Goal: Task Accomplishment & Management: Manage account settings

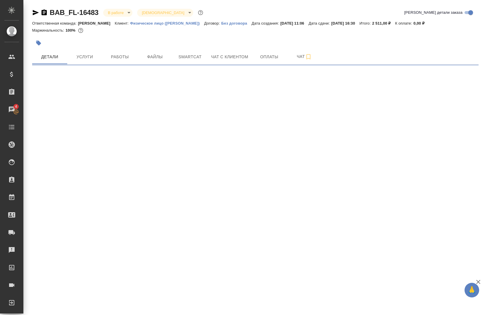
select select "RU"
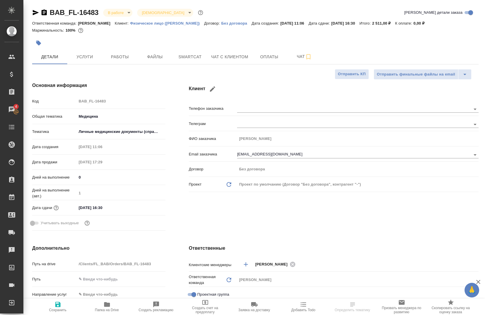
type textarea "x"
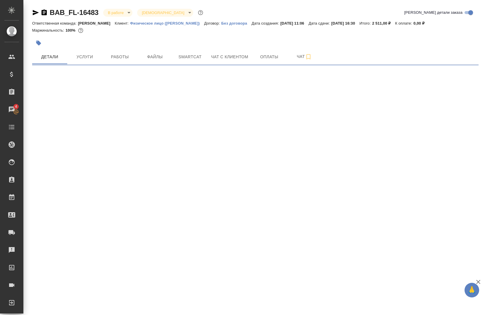
select select "RU"
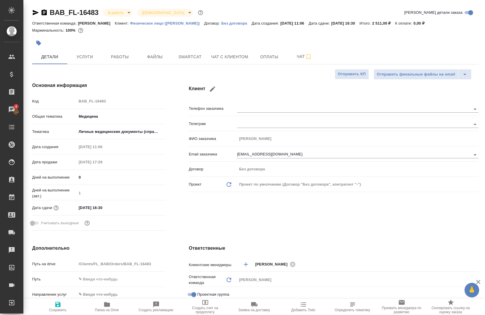
type textarea "x"
click at [84, 61] on button "Услуги" at bounding box center [84, 56] width 35 height 15
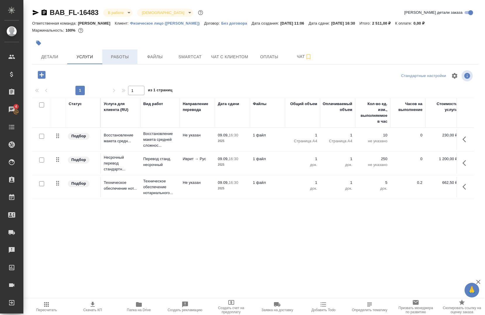
click at [134, 62] on button "Работы" at bounding box center [119, 56] width 35 height 15
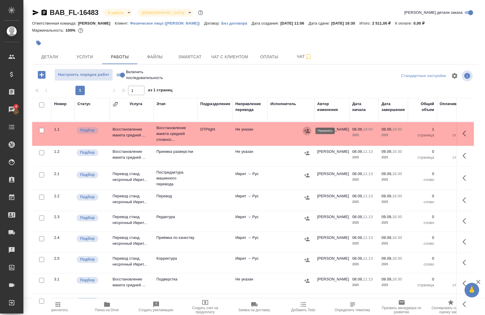
click at [307, 130] on icon "button" at bounding box center [306, 131] width 5 height 4
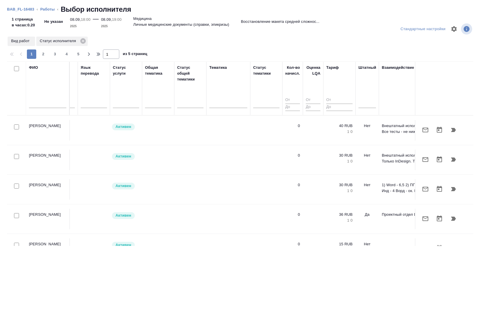
scroll to position [0, 361]
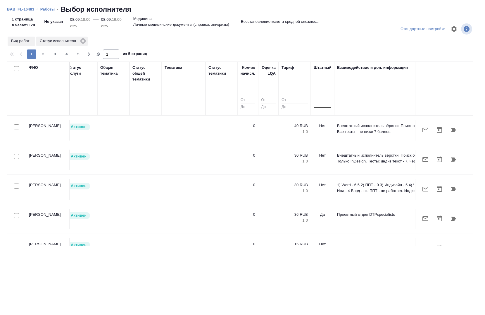
click at [314, 101] on div at bounding box center [323, 102] width 18 height 8
click at [329, 118] on div "Нет" at bounding box center [358, 120] width 88 height 11
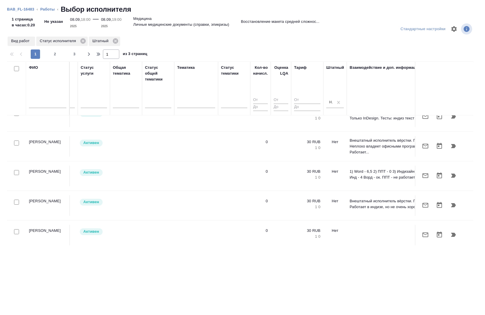
scroll to position [0, 349]
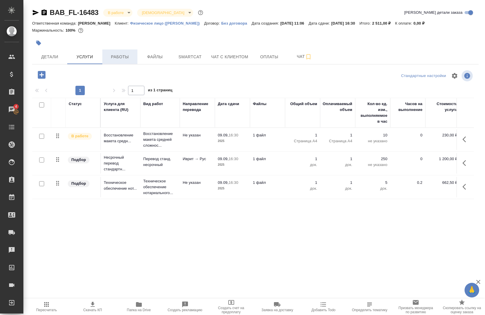
click at [126, 58] on span "Работы" at bounding box center [120, 56] width 28 height 7
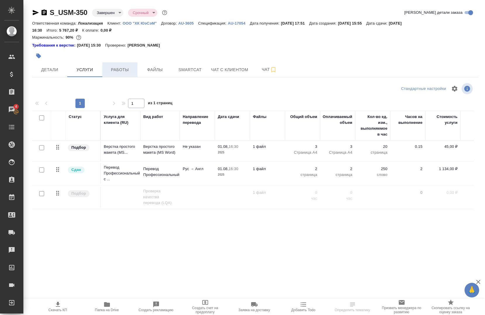
click at [123, 68] on span "Работы" at bounding box center [120, 69] width 28 height 7
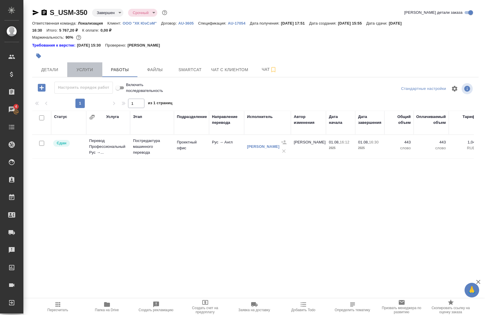
click at [99, 65] on button "Услуги" at bounding box center [84, 69] width 35 height 15
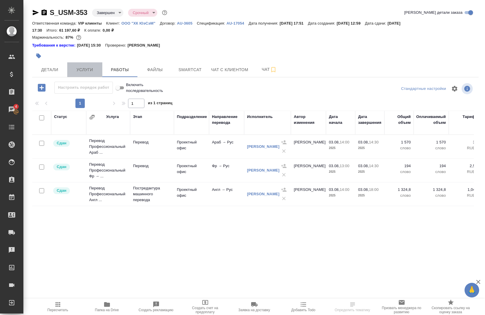
click at [79, 70] on span "Услуги" at bounding box center [85, 69] width 28 height 7
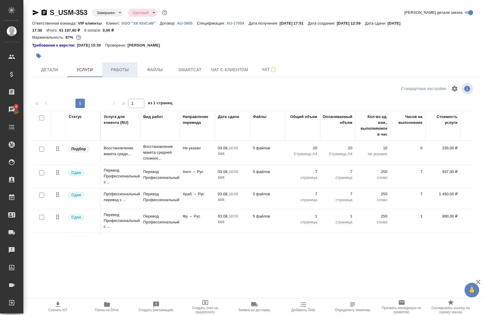
click at [110, 70] on span "Работы" at bounding box center [120, 69] width 28 height 7
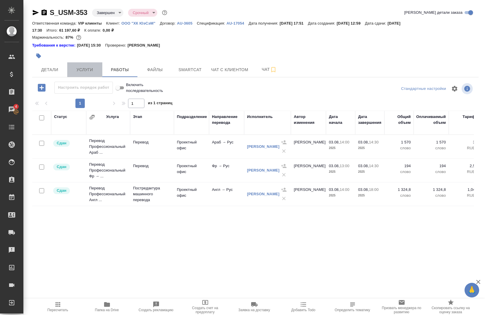
click at [82, 69] on span "Услуги" at bounding box center [85, 69] width 28 height 7
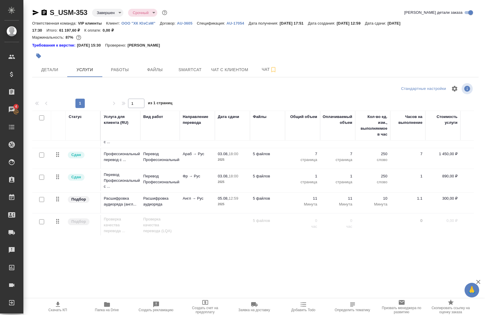
scroll to position [45, 0]
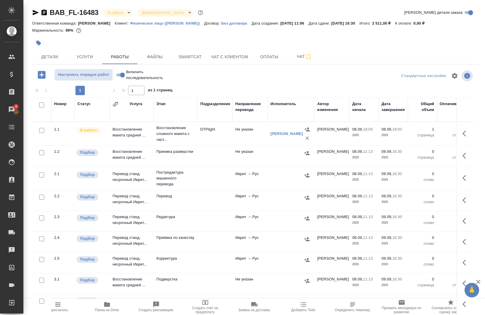
click at [46, 14] on icon "button" at bounding box center [44, 12] width 5 height 6
click at [33, 11] on icon "button" at bounding box center [35, 12] width 7 height 7
click at [42, 152] on input "checkbox" at bounding box center [41, 152] width 5 height 5
checkbox input "true"
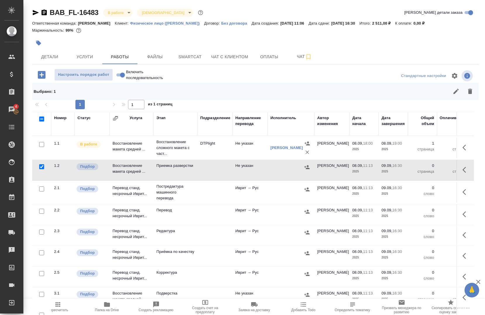
click at [42, 212] on input "checkbox" at bounding box center [41, 210] width 5 height 5
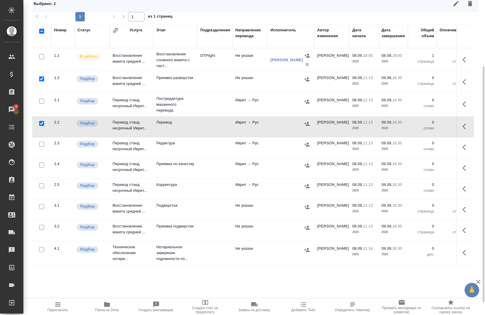
scroll to position [58, 0]
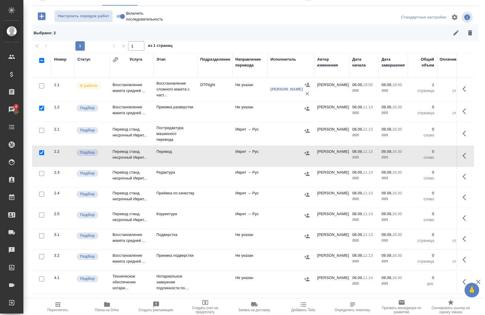
click at [42, 151] on input "checkbox" at bounding box center [41, 152] width 5 height 5
checkbox input "false"
click at [43, 107] on input "checkbox" at bounding box center [41, 108] width 5 height 5
checkbox input "false"
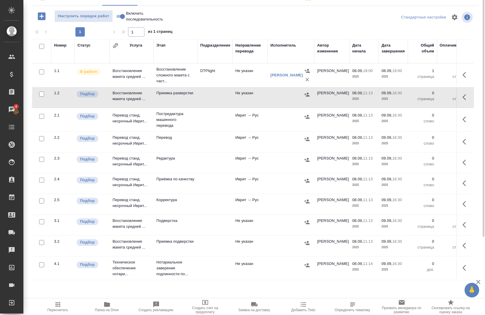
scroll to position [0, 0]
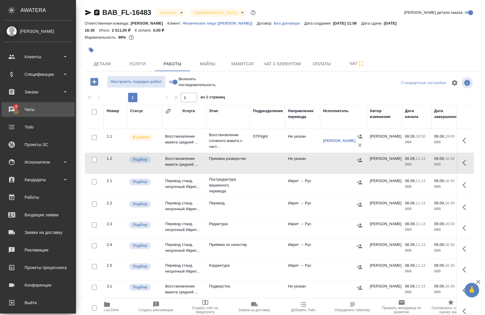
click at [13, 106] on div "Чаты" at bounding box center [37, 109] width 67 height 9
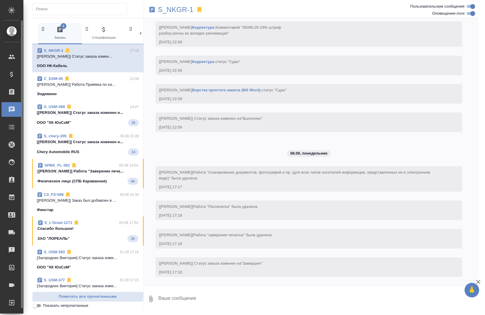
scroll to position [12356, 0]
click at [108, 109] on div "S_USM-399 10:47" at bounding box center [88, 107] width 102 height 6
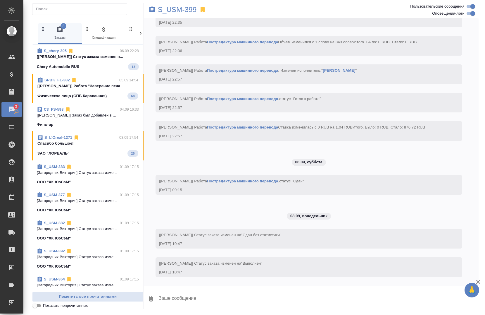
scroll to position [0, 0]
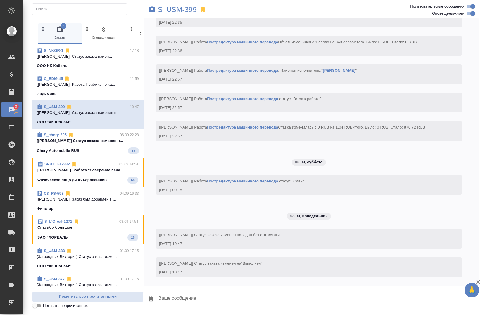
click at [97, 140] on p "[Усманова Ольга] Статус заказа изменен н..." at bounding box center [88, 141] width 102 height 6
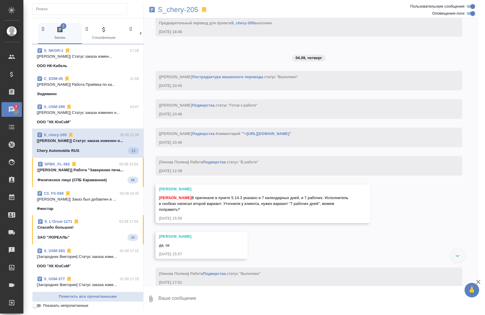
scroll to position [3461, 0]
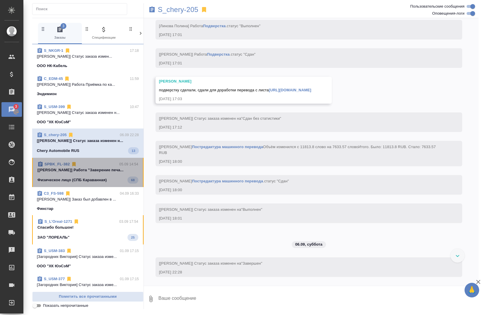
click at [89, 167] on span "SPBK_FL-382 05.09 14:54 [Иванова Арина] Работа "Заверение печа... Физическое ли…" at bounding box center [87, 172] width 101 height 22
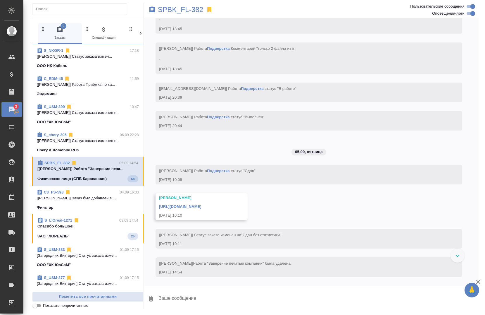
click at [109, 235] on div "ЗАО "ЛОРЕАЛЬ" 25" at bounding box center [87, 235] width 101 height 7
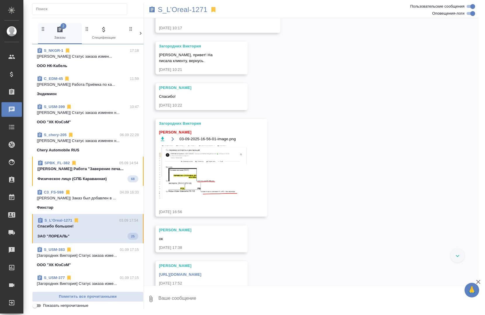
scroll to position [5003, 0]
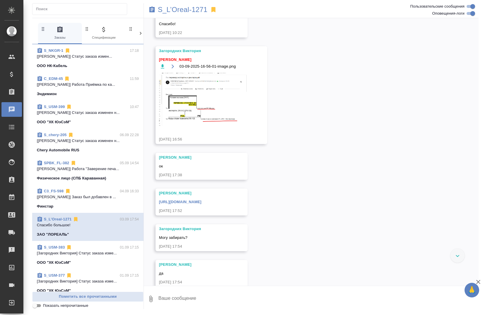
click at [101, 177] on p "Физическое лицо (СПБ Караванная)" at bounding box center [71, 178] width 69 height 6
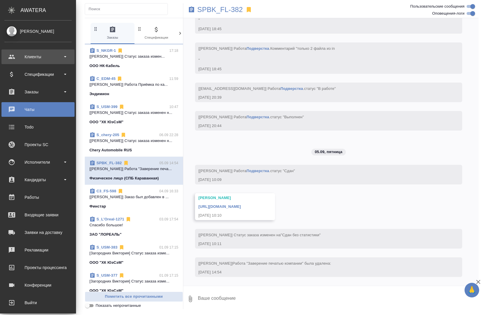
scroll to position [4064, 0]
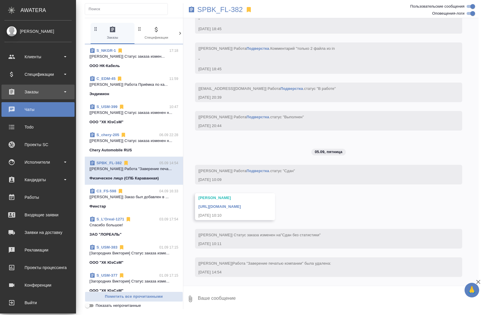
click at [24, 87] on div "Заказы" at bounding box center [37, 91] width 73 height 15
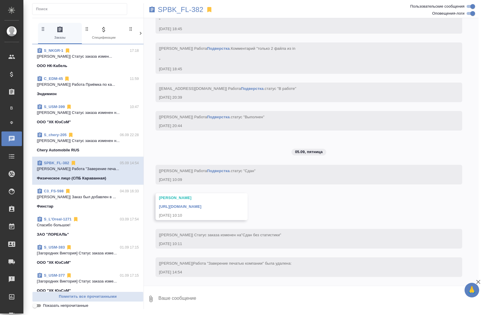
scroll to position [3980, 0]
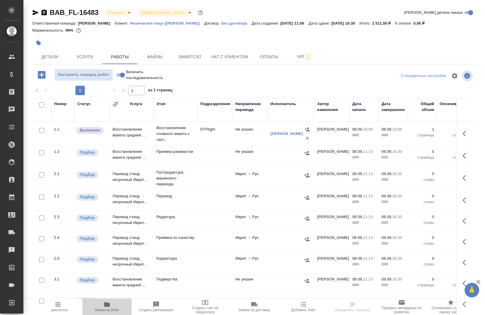
click at [108, 309] on span "Папка на Drive" at bounding box center [107, 309] width 24 height 4
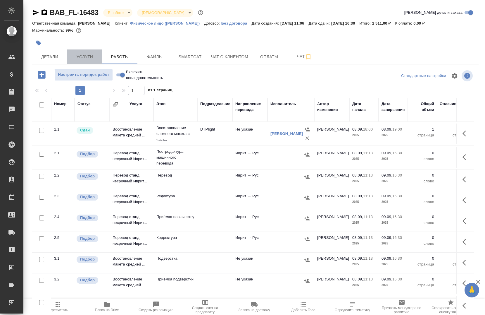
click at [89, 54] on span "Услуги" at bounding box center [85, 56] width 28 height 7
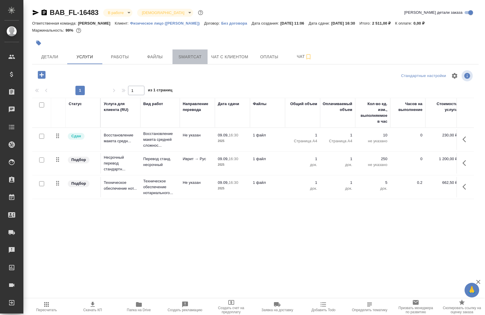
click at [192, 57] on span "Smartcat" at bounding box center [190, 56] width 28 height 7
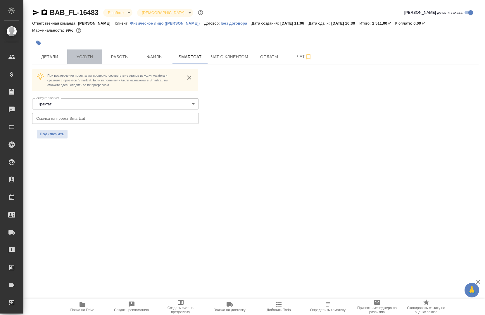
click at [83, 60] on span "Услуги" at bounding box center [85, 56] width 28 height 7
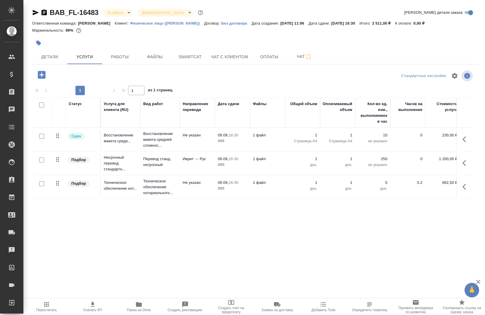
click at [40, 159] on input "checkbox" at bounding box center [41, 159] width 5 height 5
checkbox input "true"
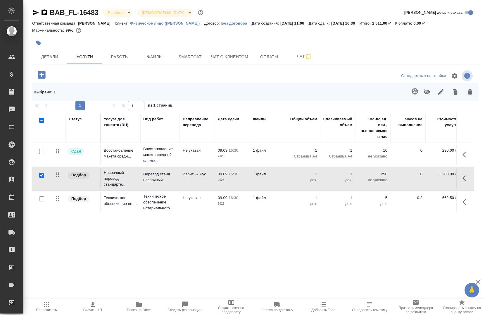
click at [416, 93] on icon "button" at bounding box center [414, 91] width 7 height 7
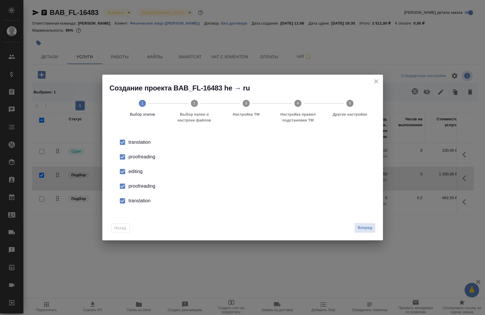
click at [126, 158] on input "checkbox" at bounding box center [122, 157] width 12 height 12
click at [127, 173] on input "checkbox" at bounding box center [122, 171] width 12 height 12
click at [127, 187] on input "checkbox" at bounding box center [122, 186] width 12 height 12
click at [128, 195] on input "checkbox" at bounding box center [122, 200] width 12 height 12
click at [369, 226] on span "Вперед" at bounding box center [364, 227] width 15 height 7
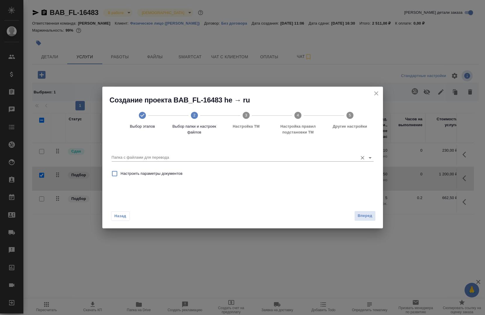
click at [165, 158] on input "Папка с файлами для перевода" at bounding box center [233, 157] width 243 height 7
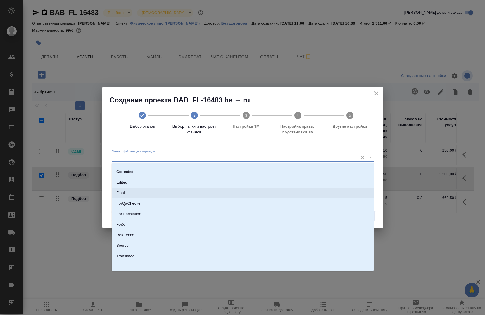
scroll to position [30, 0]
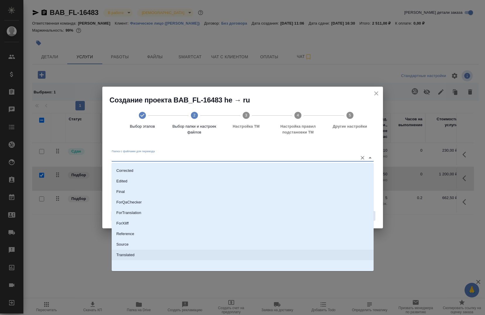
click at [86, 269] on div "Создание проекта BAB_FL-16483 he → ru Выбор этапов 2 Выбор папки и настроек фай…" at bounding box center [242, 157] width 485 height 315
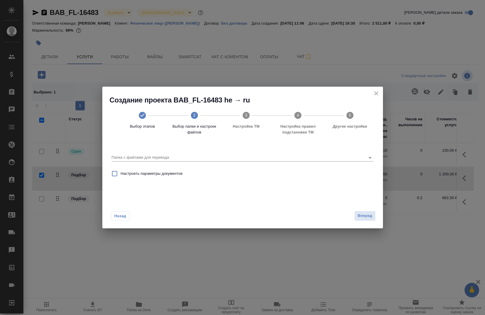
click at [376, 93] on icon "close" at bounding box center [376, 93] width 4 height 4
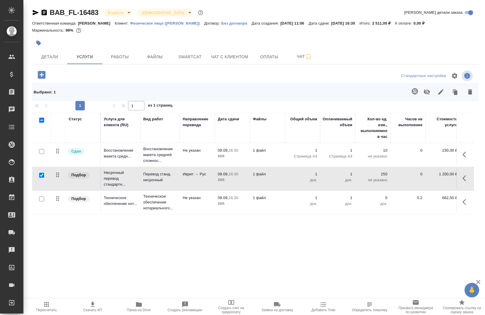
click at [141, 309] on span "Папка на Drive" at bounding box center [139, 309] width 24 height 4
click at [412, 93] on icon "button" at bounding box center [415, 91] width 6 height 6
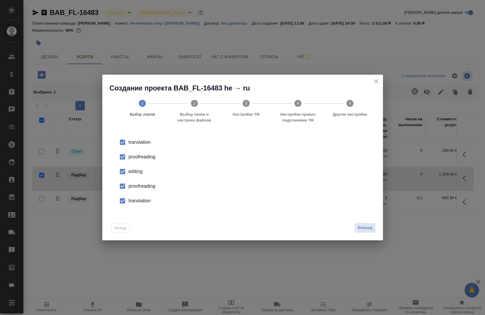
click at [141, 157] on div "proofreading" at bounding box center [249, 156] width 240 height 7
click at [132, 174] on div "editing" at bounding box center [249, 171] width 240 height 7
click at [132, 190] on li "proofreading" at bounding box center [243, 186] width 262 height 15
click at [135, 200] on div "translation" at bounding box center [249, 200] width 240 height 7
click at [371, 229] on span "Вперед" at bounding box center [364, 227] width 15 height 7
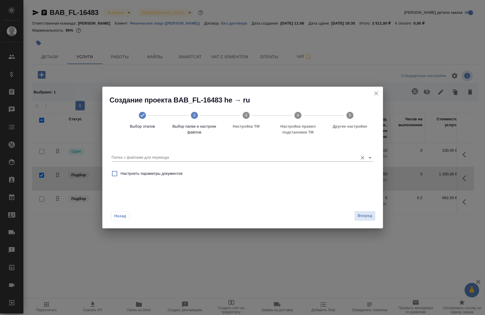
click at [152, 156] on input "Папка с файлами для перевода" at bounding box center [233, 157] width 243 height 7
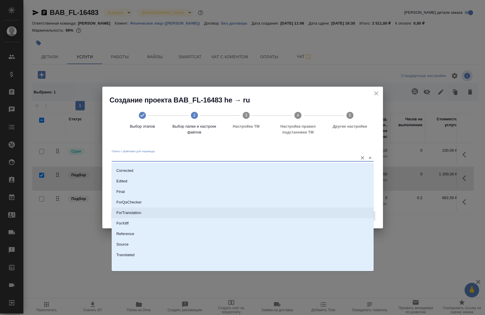
click at [132, 211] on p "ForTranslation" at bounding box center [128, 213] width 25 height 6
type input "ForTranslation"
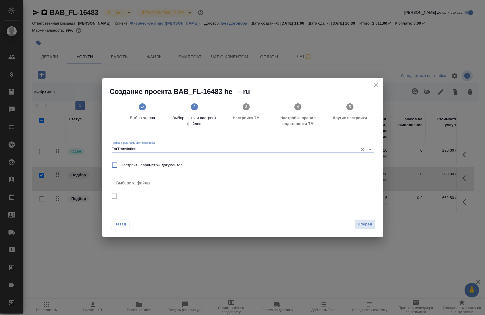
click at [378, 86] on icon "close" at bounding box center [376, 84] width 7 height 7
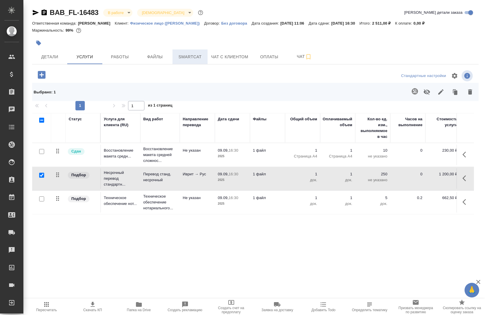
click at [174, 56] on button "Smartcat" at bounding box center [189, 56] width 35 height 15
click at [159, 56] on span "Файлы" at bounding box center [155, 56] width 28 height 7
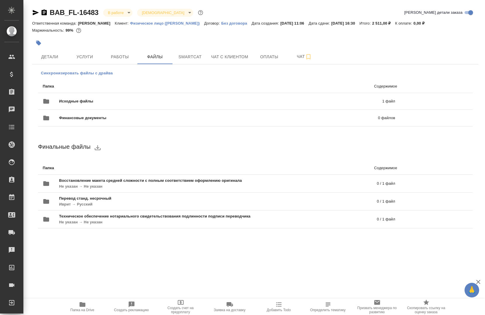
click at [84, 72] on span "Синхронизировать файлы с драйва" at bounding box center [77, 73] width 72 height 6
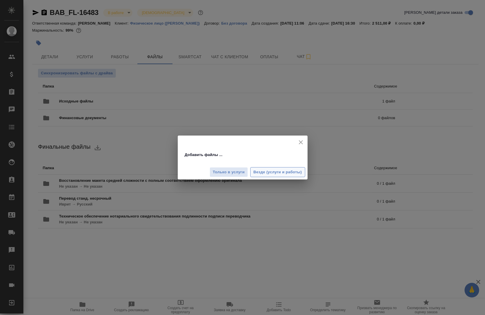
click at [289, 171] on span "Везде (услуги и работы)" at bounding box center [277, 172] width 49 height 7
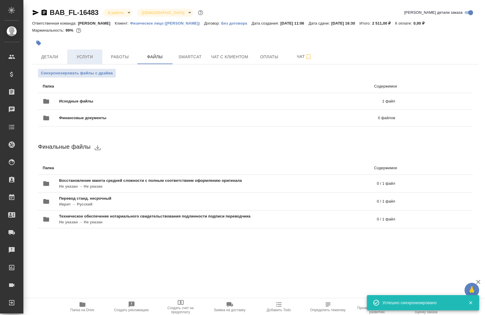
click at [87, 60] on span "Услуги" at bounding box center [85, 56] width 28 height 7
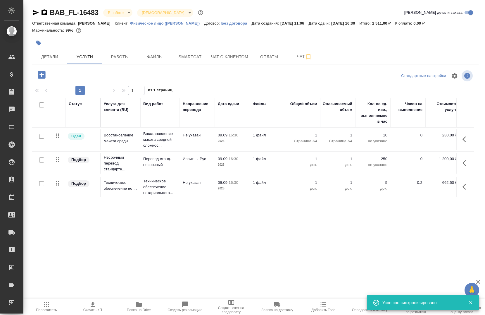
click at [43, 161] on input "checkbox" at bounding box center [41, 159] width 5 height 5
checkbox input "true"
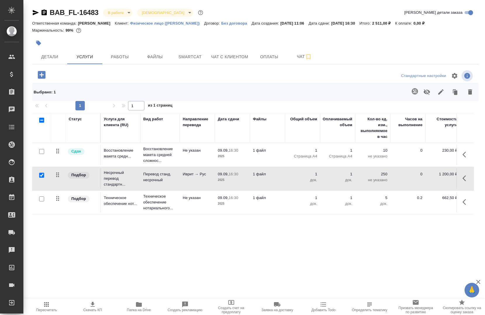
click at [413, 90] on icon "button" at bounding box center [414, 91] width 7 height 7
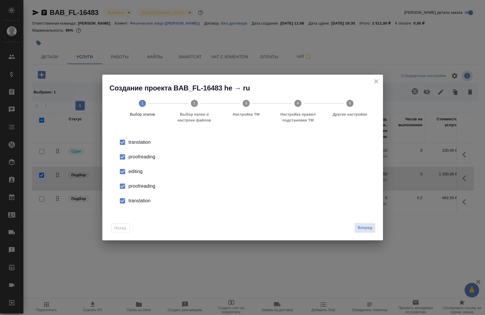
click at [134, 158] on div "proofreading" at bounding box center [249, 156] width 240 height 7
click at [131, 172] on div "editing" at bounding box center [249, 171] width 240 height 7
click at [133, 193] on li "translation" at bounding box center [243, 200] width 262 height 15
click at [134, 181] on li "proofreading" at bounding box center [243, 186] width 262 height 15
click at [363, 222] on div "Назад Вперед" at bounding box center [242, 225] width 281 height 27
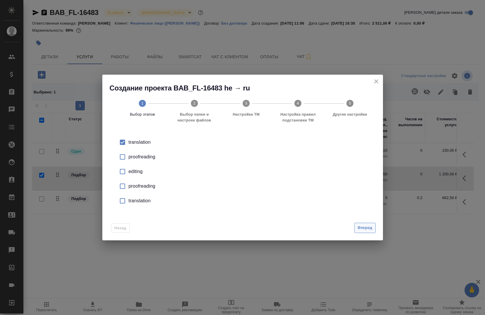
click at [363, 223] on button "Вперед" at bounding box center [364, 227] width 21 height 10
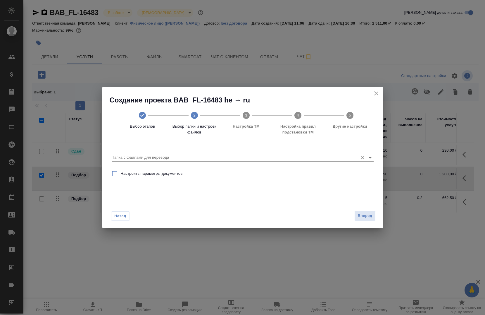
click at [176, 155] on input "Папка с файлами для перевода" at bounding box center [233, 157] width 243 height 7
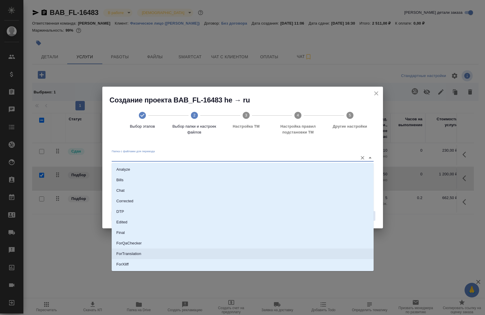
click at [147, 252] on li "ForTranslation" at bounding box center [243, 253] width 262 height 11
type input "ForTranslation"
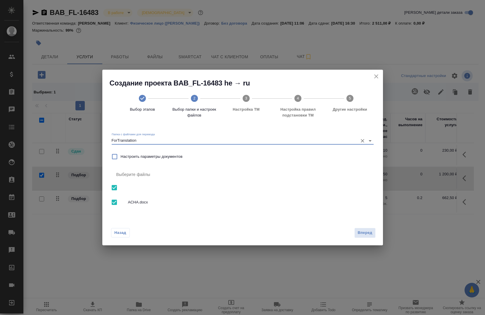
click at [358, 230] on span "Вперед" at bounding box center [364, 232] width 15 height 7
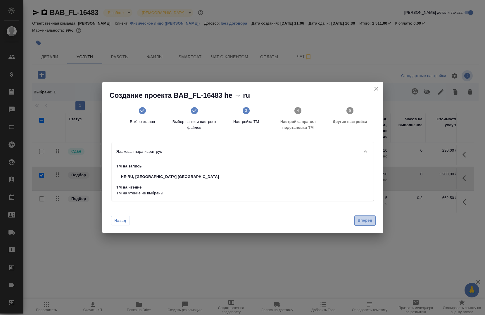
click at [364, 220] on span "Вперед" at bounding box center [364, 220] width 15 height 7
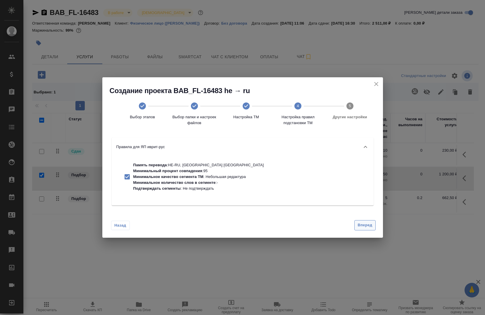
click at [363, 224] on span "Вперед" at bounding box center [364, 225] width 15 height 7
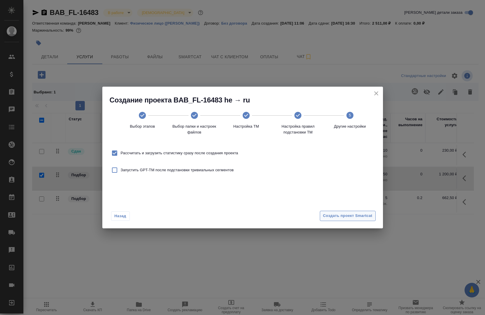
click at [345, 218] on span "Создать проект Smartcat" at bounding box center [347, 215] width 49 height 7
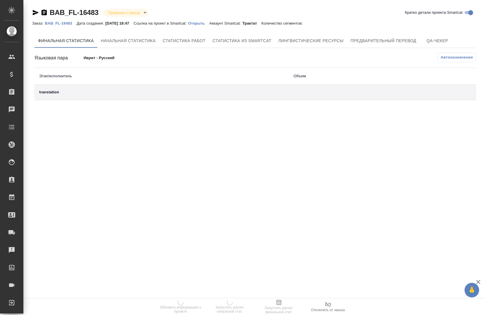
click at [73, 23] on p "BAB_FL-16483" at bounding box center [61, 23] width 32 height 4
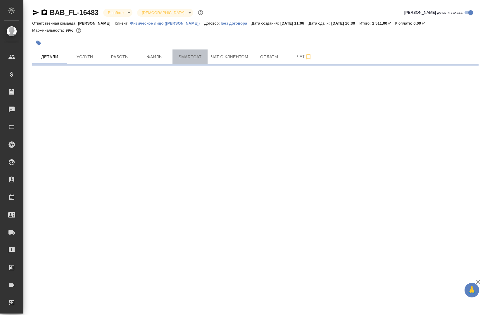
click at [189, 58] on span "Smartcat" at bounding box center [190, 56] width 28 height 7
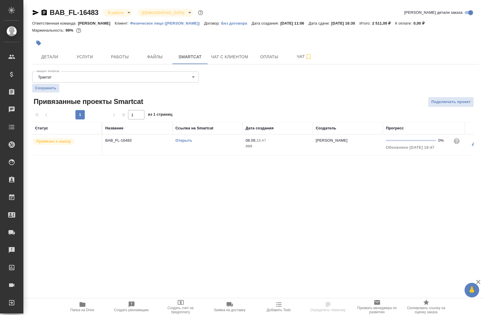
click at [186, 141] on link "Открыть" at bounding box center [183, 140] width 17 height 4
click at [90, 61] on button "Услуги" at bounding box center [84, 56] width 35 height 15
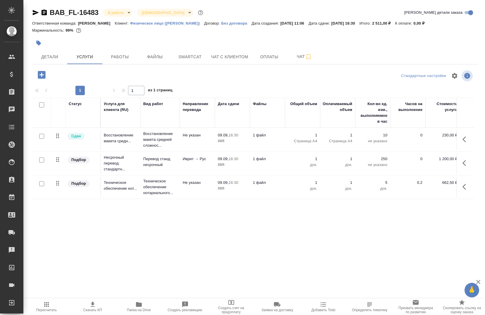
drag, startPoint x: 463, startPoint y: 166, endPoint x: 460, endPoint y: 167, distance: 3.0
click at [464, 166] on icon "button" at bounding box center [465, 162] width 7 height 7
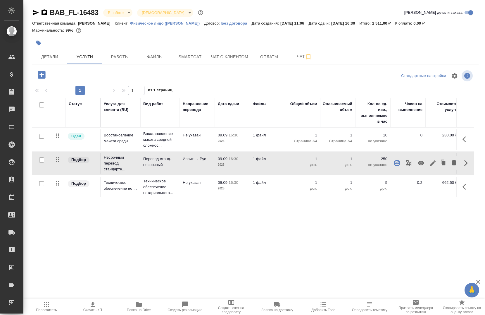
click at [412, 165] on icon "button" at bounding box center [408, 162] width 7 height 7
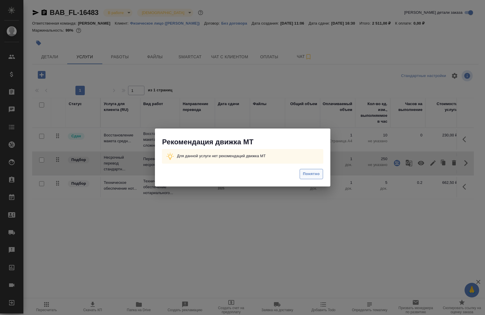
click at [308, 177] on button "Понятно" at bounding box center [311, 174] width 23 height 10
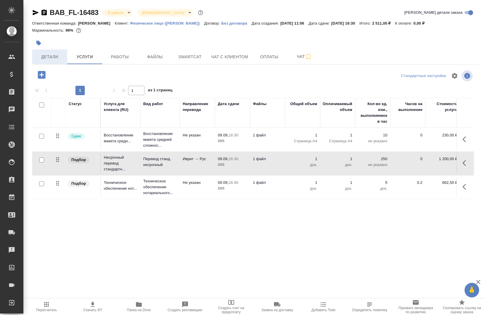
click at [42, 55] on span "Детали" at bounding box center [50, 56] width 28 height 7
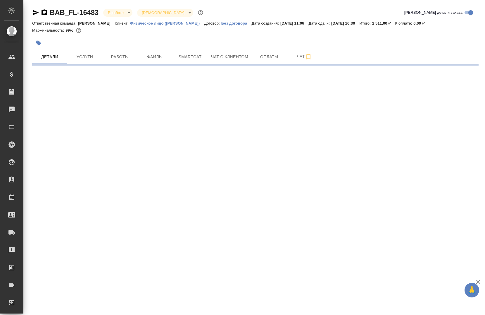
select select "RU"
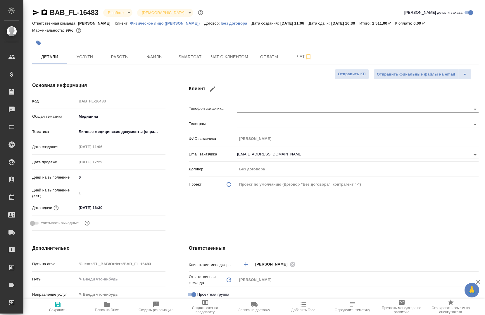
type textarea "x"
click at [93, 61] on button "Услуги" at bounding box center [84, 56] width 35 height 15
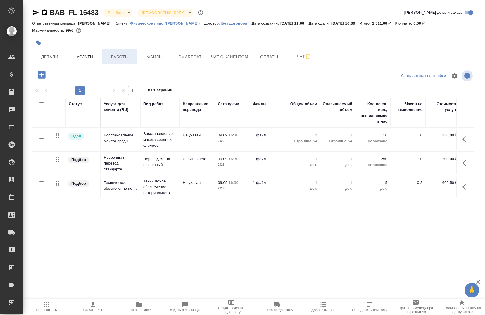
click at [105, 57] on button "Работы" at bounding box center [119, 56] width 35 height 15
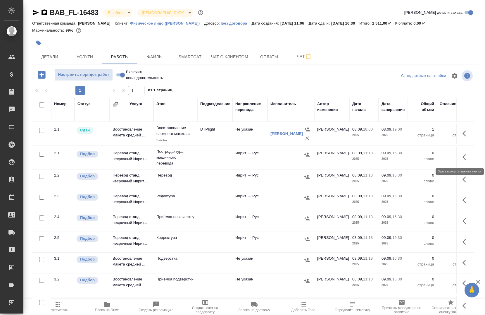
click at [463, 155] on icon "button" at bounding box center [465, 156] width 7 height 7
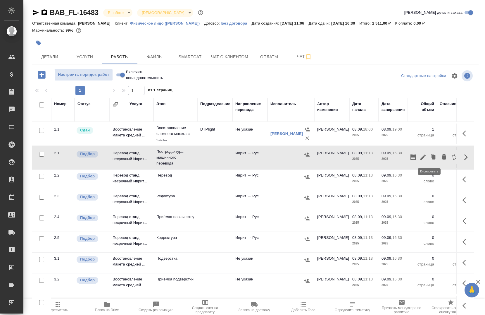
click at [419, 156] on icon "button" at bounding box center [422, 156] width 7 height 7
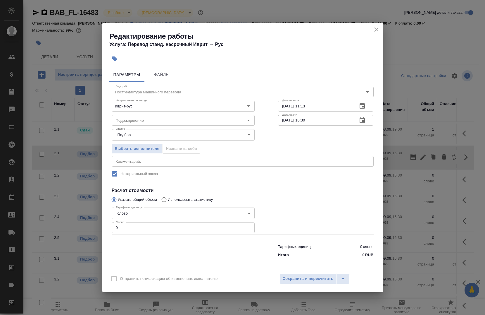
click at [174, 226] on input "0" at bounding box center [183, 227] width 143 height 11
type input "61"
click at [151, 160] on textarea at bounding box center [243, 161] width 254 height 4
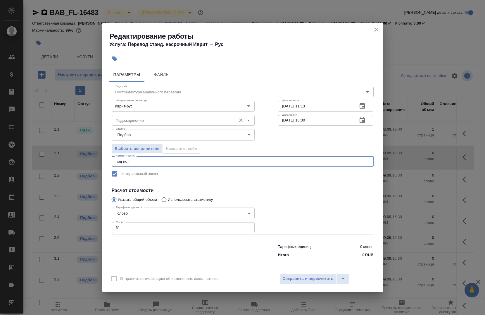
type textarea "под нот"
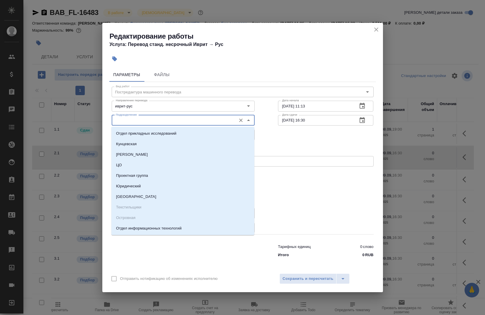
click at [173, 123] on input "Подразделение" at bounding box center [173, 120] width 120 height 7
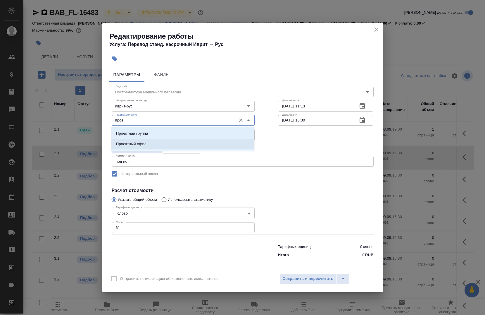
click at [159, 142] on li "Проектный офис" at bounding box center [182, 144] width 143 height 11
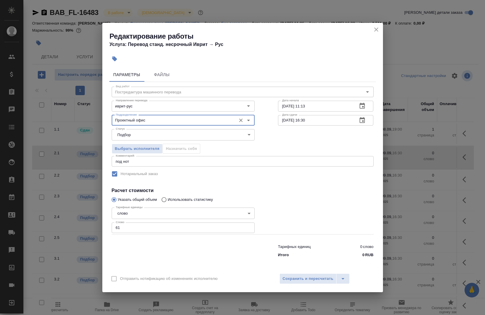
type input "Проектный офис"
click at [316, 107] on input "08.09.2025 11:13" at bounding box center [315, 106] width 75 height 11
type input "08.09.2025 18:50"
click at [321, 123] on input "[DATE] 16:30" at bounding box center [315, 120] width 75 height 11
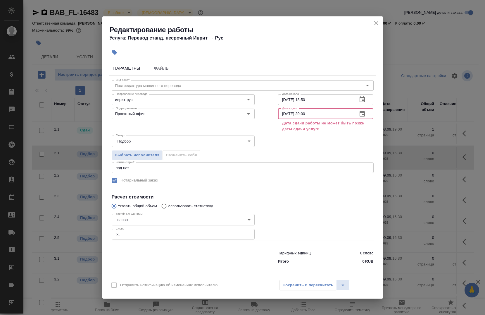
click at [286, 114] on input "09.09.2025 20:00" at bounding box center [315, 113] width 75 height 11
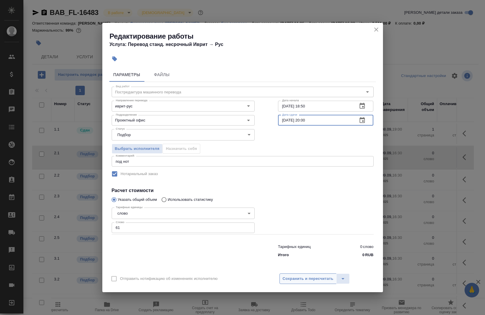
type input "08.09.2025 20:00"
click at [304, 281] on span "Сохранить и пересчитать" at bounding box center [308, 278] width 51 height 7
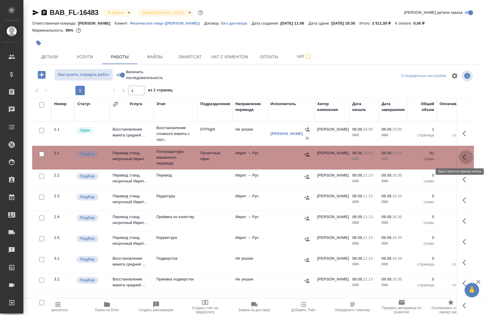
click at [462, 155] on icon "button" at bounding box center [465, 156] width 7 height 7
click at [418, 158] on button "button" at bounding box center [423, 157] width 10 height 14
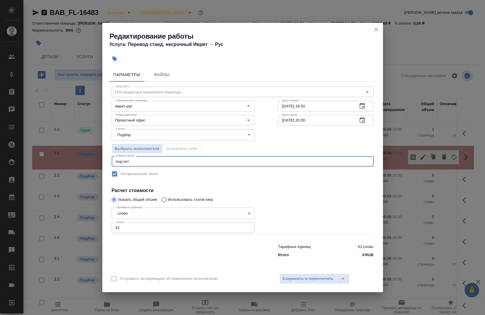
click at [158, 159] on textarea "под нот" at bounding box center [243, 161] width 254 height 4
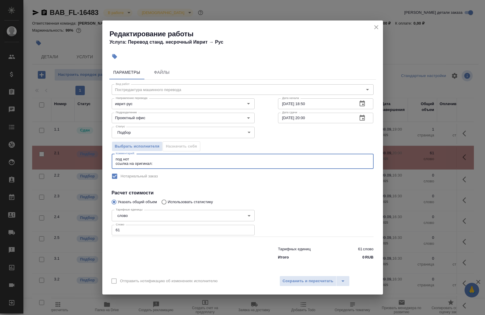
paste textarea "https://drive.awatera.com/s/Yi53Lqq2XfKTeiB"
type textarea "под нот ссылка на оригинал: https://drive.awatera.com/s/Yi53Lqq2XfKTeiB"
click at [312, 285] on button "Сохранить и пересчитать" at bounding box center [307, 280] width 57 height 11
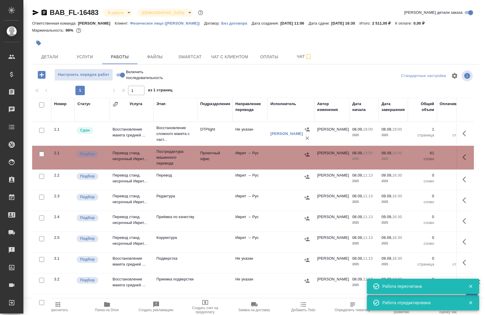
click at [462, 159] on icon "button" at bounding box center [465, 156] width 7 height 7
click at [420, 158] on icon "button" at bounding box center [422, 156] width 5 height 5
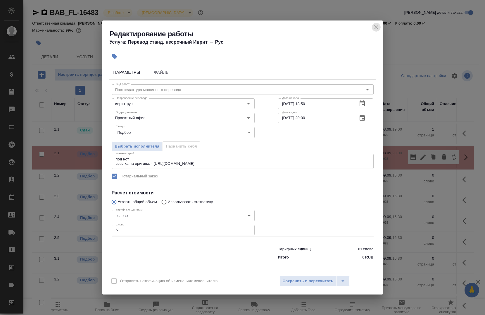
click at [376, 27] on icon "close" at bounding box center [376, 27] width 4 height 4
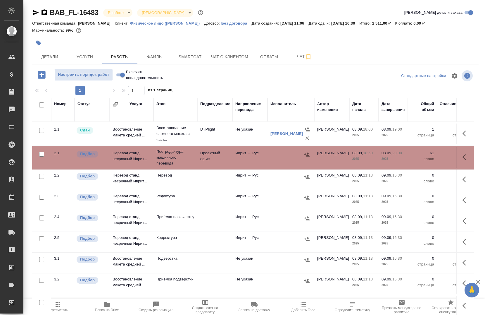
click at [307, 155] on icon "button" at bounding box center [306, 154] width 5 height 4
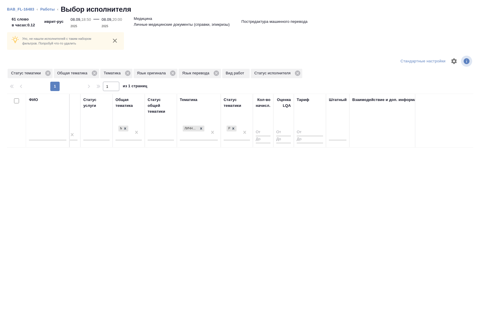
scroll to position [0, 383]
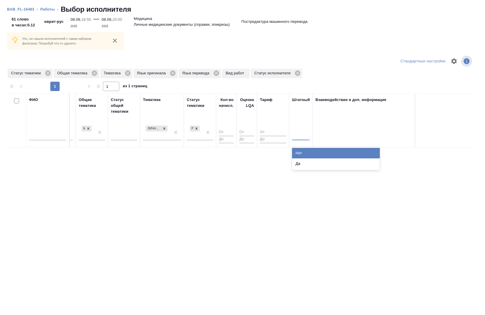
click at [292, 134] on div at bounding box center [301, 134] width 18 height 8
click at [302, 149] on div "Нет" at bounding box center [336, 153] width 88 height 11
click at [51, 136] on input "text" at bounding box center [47, 136] width 37 height 7
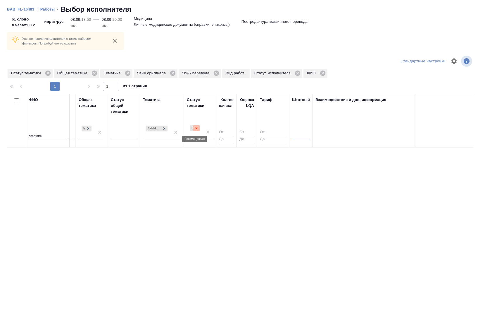
click at [197, 130] on icon at bounding box center [196, 128] width 4 height 4
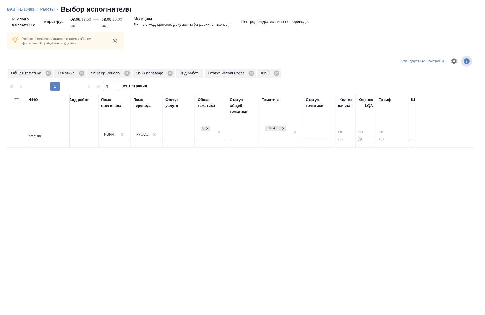
scroll to position [0, 241]
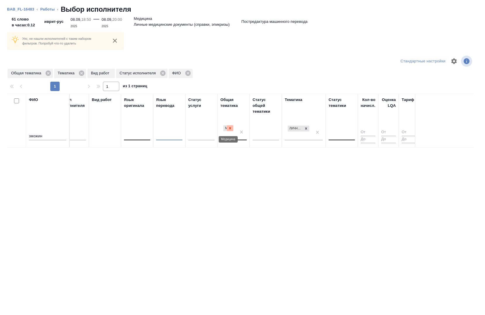
click at [231, 130] on div at bounding box center [230, 128] width 6 height 6
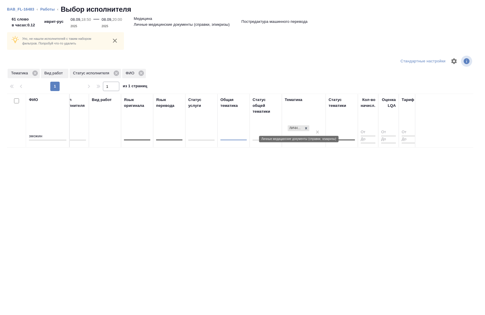
click at [307, 129] on icon at bounding box center [306, 128] width 2 height 2
click at [49, 135] on input "зможин" at bounding box center [47, 136] width 37 height 7
type input "з"
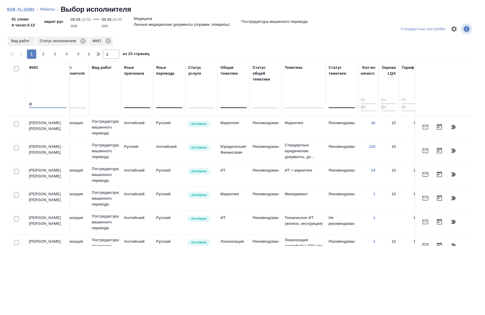
type input "ф"
click at [22, 11] on link "BAB_FL-16483" at bounding box center [20, 9] width 27 height 4
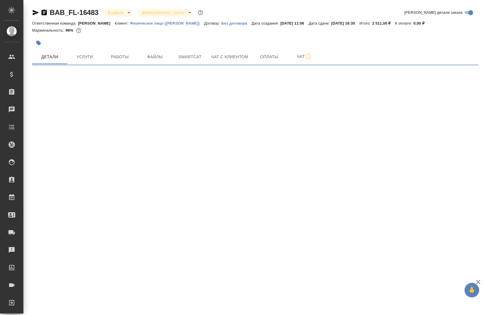
select select "RU"
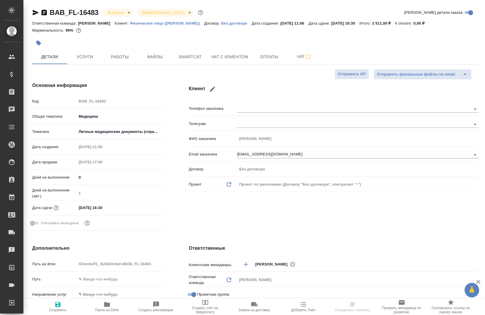
type textarea "x"
click at [113, 53] on button "Работы" at bounding box center [119, 56] width 35 height 15
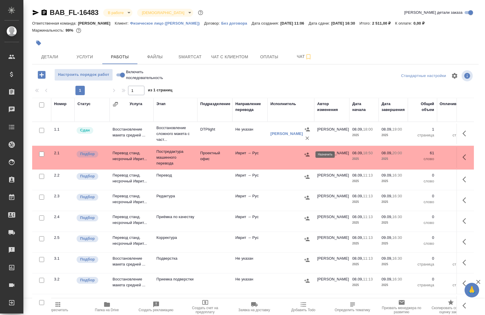
click at [309, 153] on icon "button" at bounding box center [307, 154] width 6 height 6
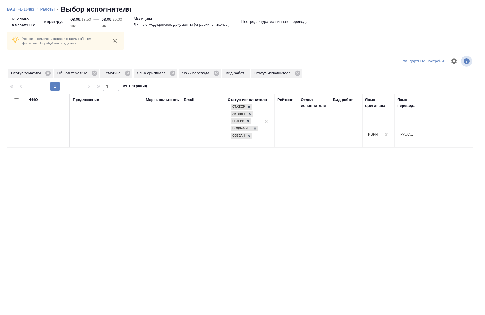
click at [52, 134] on input "text" at bounding box center [47, 136] width 37 height 7
click at [52, 133] on input "зм" at bounding box center [47, 136] width 37 height 7
type input "з"
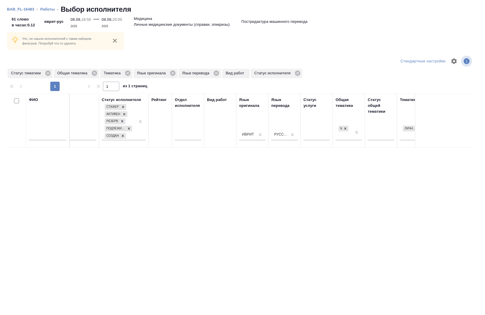
scroll to position [0, 130]
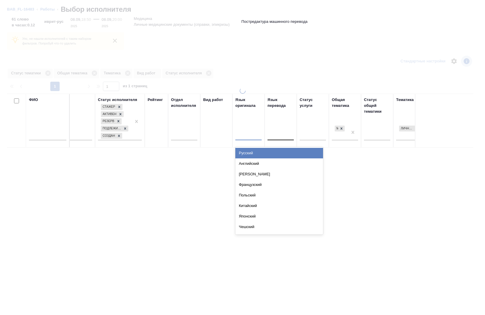
click at [242, 136] on div at bounding box center [248, 134] width 26 height 8
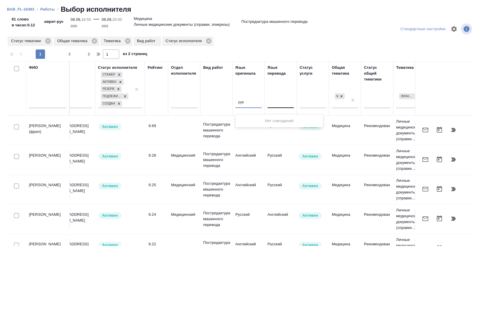
type input "ру"
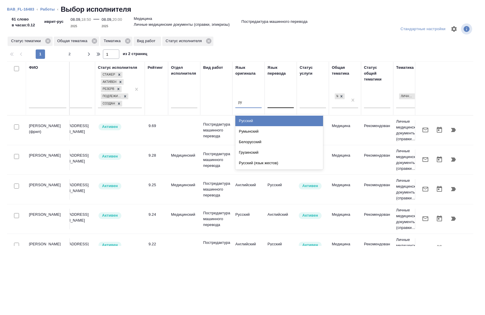
click at [248, 122] on div "Русский" at bounding box center [279, 120] width 88 height 11
click at [277, 102] on div at bounding box center [280, 102] width 26 height 8
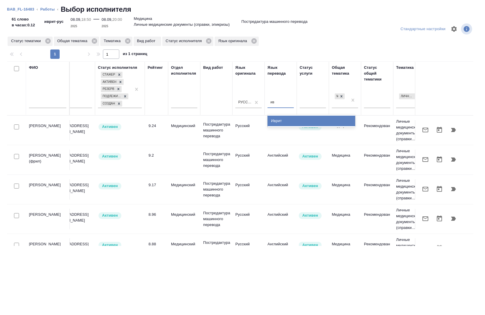
type input "ивр"
click at [279, 119] on div "Иврит" at bounding box center [311, 120] width 88 height 11
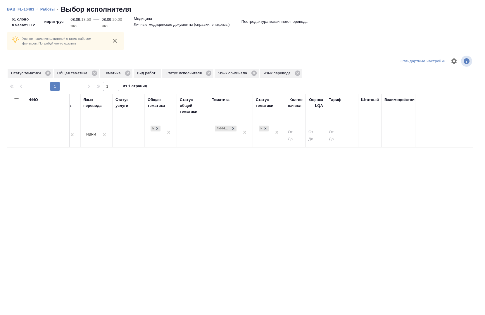
scroll to position [0, 349]
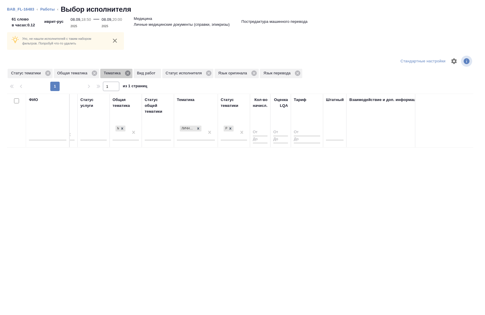
click at [127, 73] on icon at bounding box center [128, 73] width 6 height 6
click at [94, 75] on icon at bounding box center [94, 72] width 5 height 5
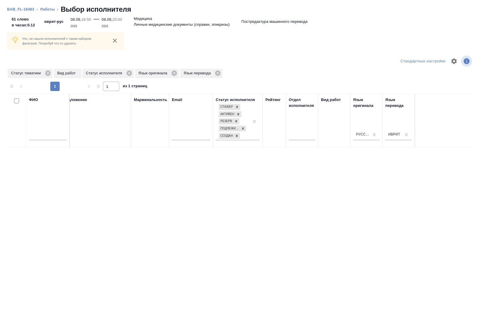
scroll to position [0, 0]
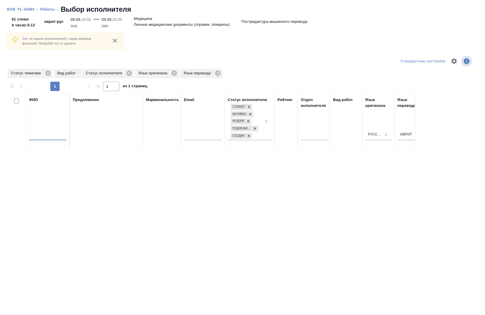
click at [45, 133] on input "text" at bounding box center [47, 136] width 37 height 7
type input "з"
type input "фин"
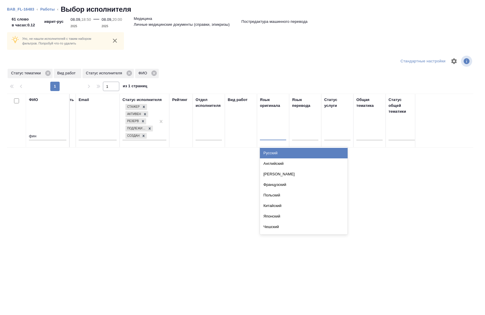
click at [273, 137] on div at bounding box center [273, 134] width 26 height 8
type input "ивр"
click at [272, 153] on div "Иврит" at bounding box center [304, 153] width 88 height 11
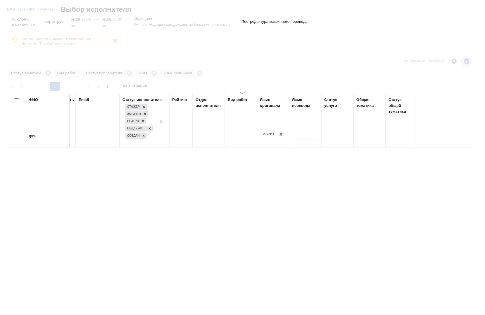
click at [304, 132] on div at bounding box center [305, 134] width 26 height 8
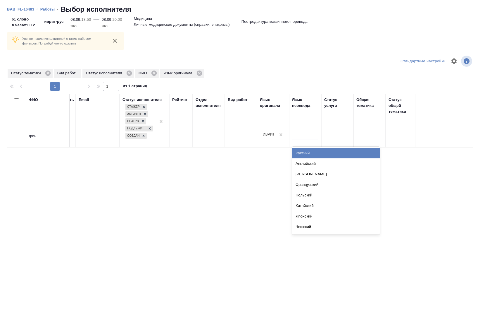
click at [312, 151] on div "Русский" at bounding box center [336, 153] width 88 height 11
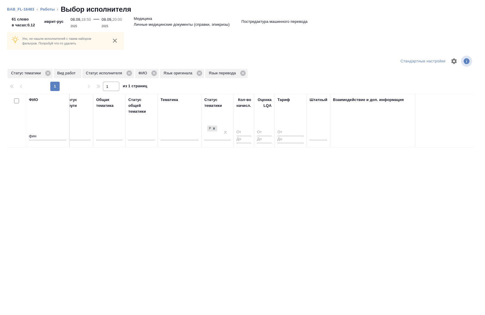
scroll to position [0, 383]
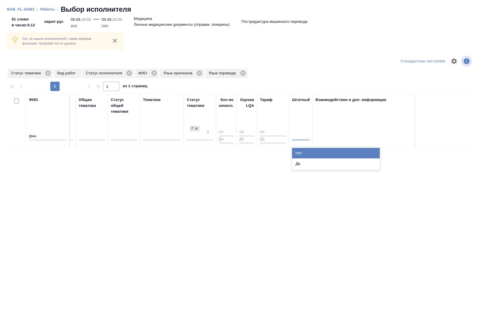
click at [296, 135] on div at bounding box center [301, 134] width 18 height 8
click at [306, 151] on div "Нет" at bounding box center [336, 153] width 88 height 11
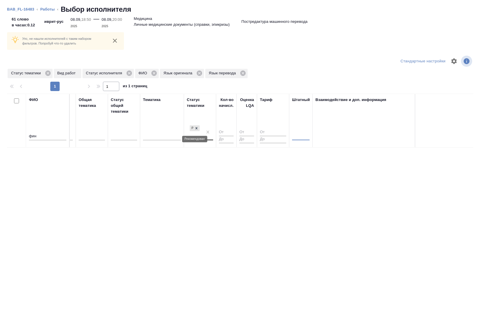
click at [197, 130] on icon at bounding box center [196, 128] width 4 height 4
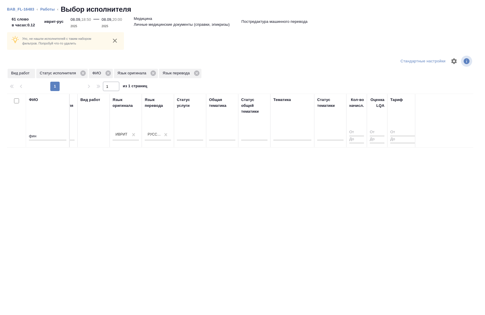
scroll to position [0, 277]
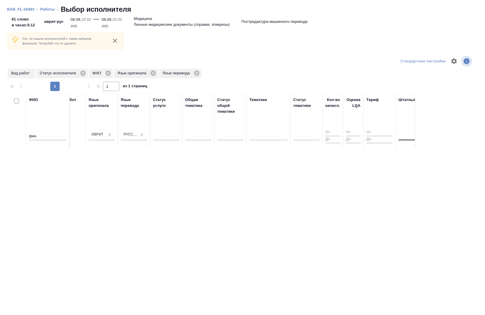
click at [61, 133] on input "фин" at bounding box center [47, 136] width 37 height 7
type input "ф"
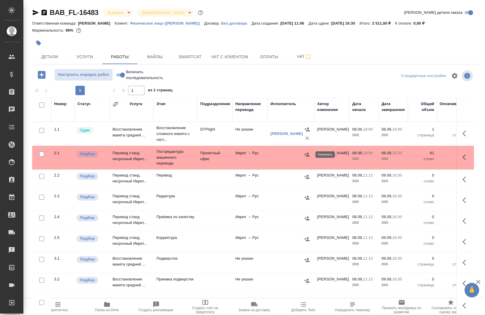
click at [306, 153] on icon "button" at bounding box center [307, 154] width 6 height 6
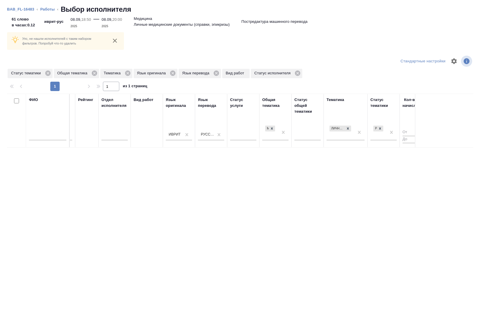
scroll to position [0, 225]
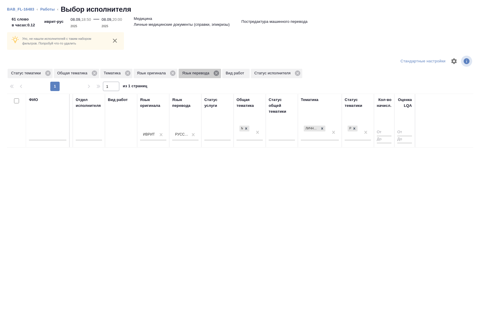
click at [216, 73] on icon at bounding box center [216, 73] width 6 height 6
drag, startPoint x: 172, startPoint y: 73, endPoint x: 161, endPoint y: 75, distance: 11.2
click at [171, 73] on icon at bounding box center [173, 73] width 6 height 6
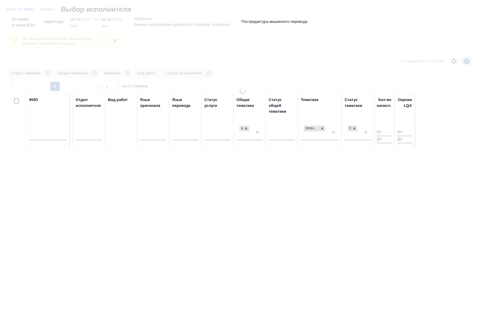
click at [127, 97] on div "Вид работ" at bounding box center [121, 120] width 26 height 47
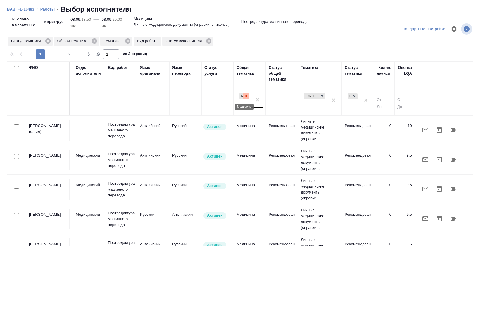
click at [247, 98] on div at bounding box center [246, 96] width 6 height 6
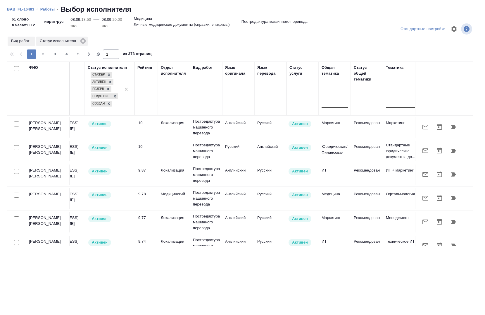
scroll to position [0, 122]
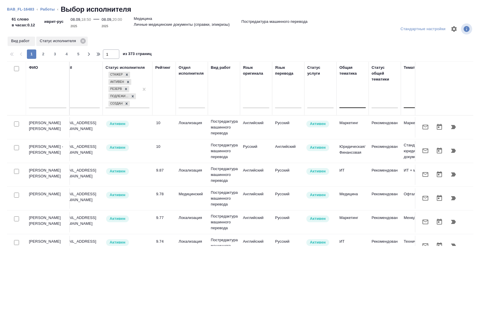
click at [57, 105] on input "text" at bounding box center [47, 104] width 37 height 7
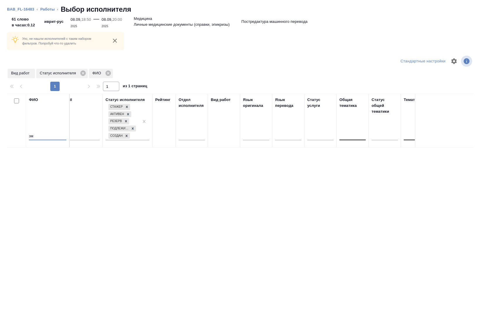
type input "з"
type input "м"
type input "зможин"
click at [23, 7] on link "BAB_FL-16483" at bounding box center [20, 9] width 27 height 4
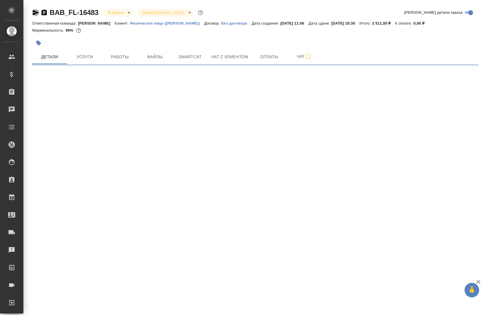
click at [34, 13] on icon "button" at bounding box center [36, 12] width 6 height 5
select select "RU"
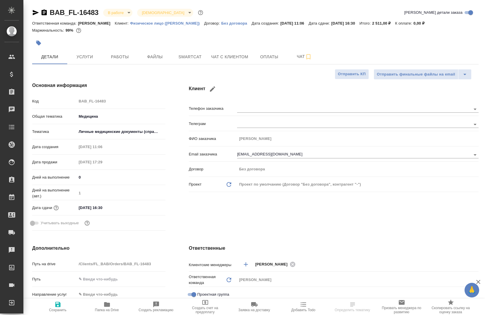
type textarea "x"
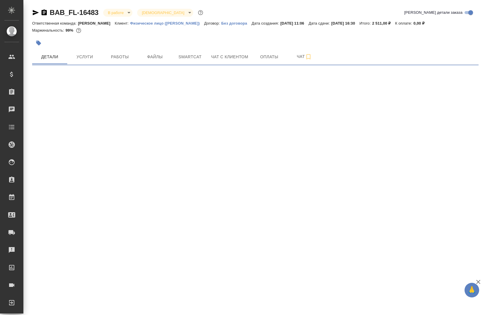
select select "RU"
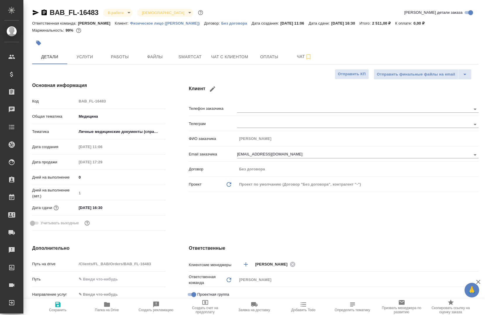
type textarea "x"
click at [106, 54] on span "Работы" at bounding box center [120, 56] width 28 height 7
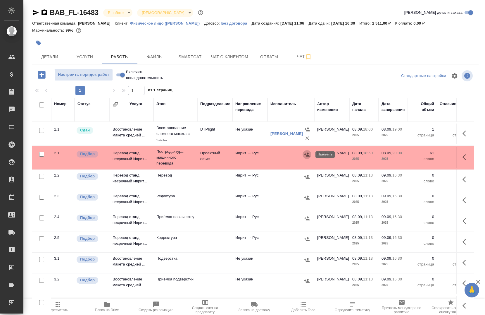
click at [303, 155] on button "button" at bounding box center [307, 154] width 9 height 9
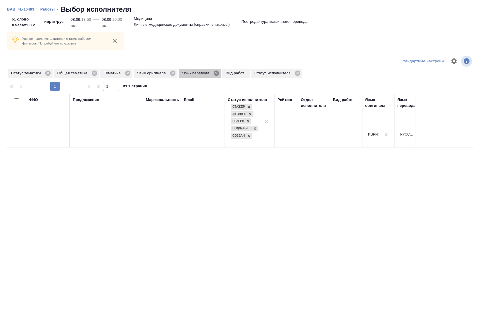
click at [216, 72] on icon at bounding box center [216, 72] width 5 height 5
click at [171, 74] on icon at bounding box center [172, 72] width 5 height 5
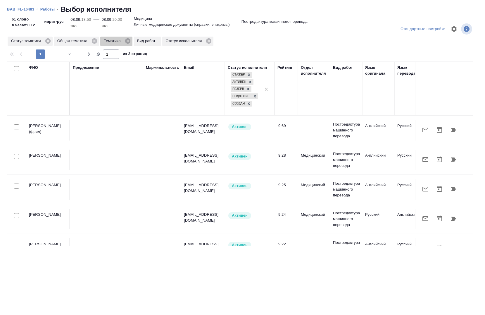
click at [129, 41] on icon at bounding box center [127, 40] width 5 height 5
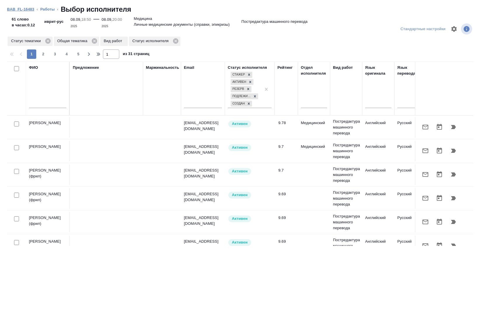
click at [23, 11] on link "BAB_FL-16483" at bounding box center [20, 9] width 27 height 4
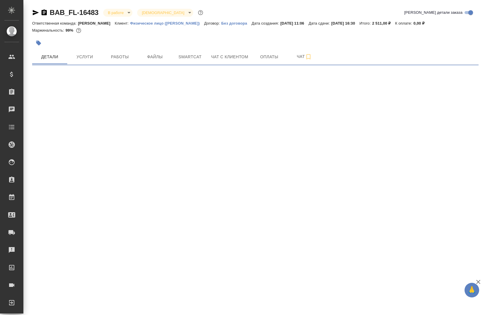
select select "RU"
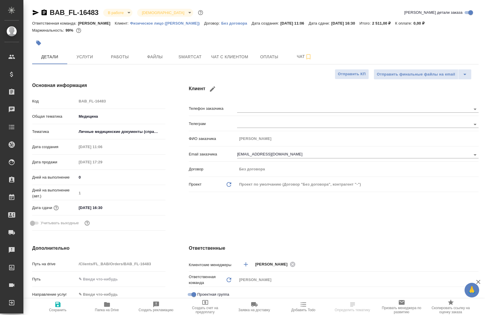
type textarea "x"
click at [118, 63] on button "Работы" at bounding box center [119, 56] width 35 height 15
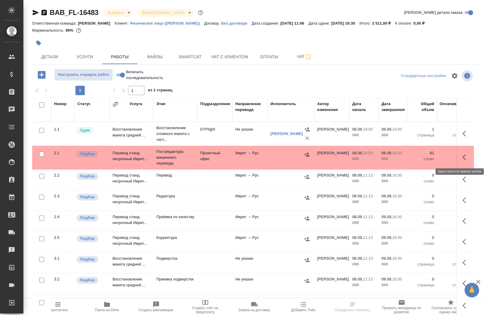
click at [469, 158] on icon "button" at bounding box center [465, 156] width 7 height 7
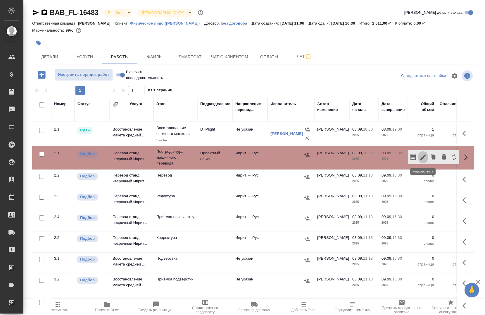
click at [426, 159] on icon "button" at bounding box center [422, 156] width 7 height 7
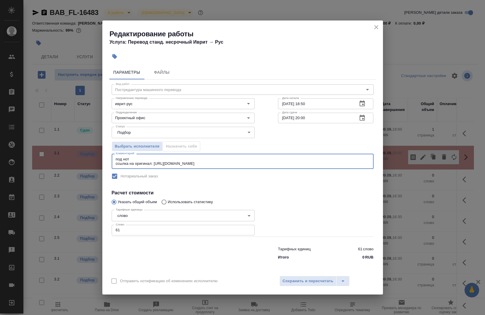
drag, startPoint x: 238, startPoint y: 162, endPoint x: 114, endPoint y: 160, distance: 124.2
click at [114, 160] on div "под нот ссылка на оригинал: [URL][DOMAIN_NAME] x Комментарий:" at bounding box center [243, 160] width 262 height 15
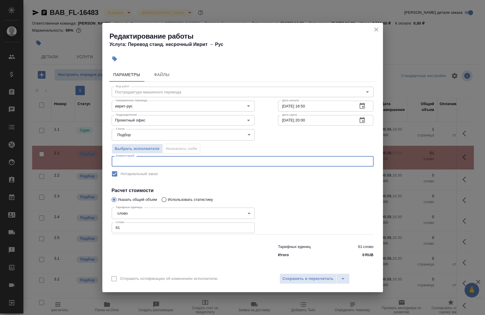
click at [160, 234] on div "Тарифных единиц 61 слово Итого 0 RUB" at bounding box center [242, 249] width 285 height 40
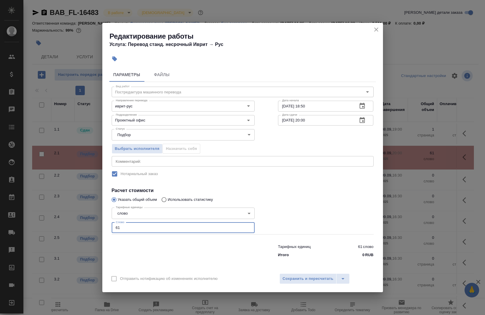
click at [156, 229] on input "61" at bounding box center [183, 227] width 143 height 11
type input "6"
click at [220, 121] on input "Проектный офис" at bounding box center [173, 120] width 120 height 7
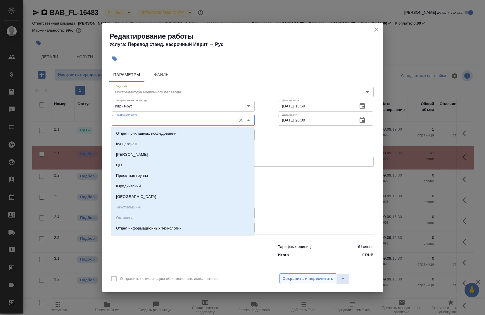
click at [309, 279] on span "Сохранить и пересчитать" at bounding box center [308, 278] width 51 height 7
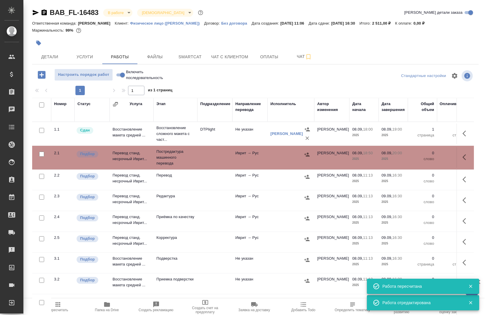
click at [465, 155] on icon "button" at bounding box center [465, 156] width 7 height 7
click at [421, 158] on icon "button" at bounding box center [422, 156] width 7 height 7
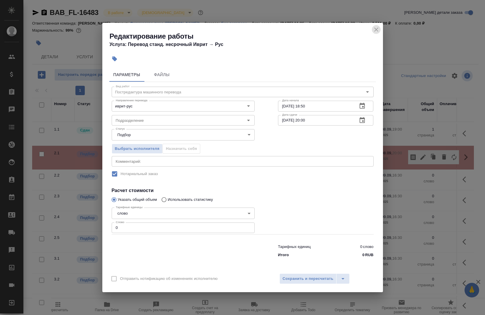
click at [378, 28] on icon "close" at bounding box center [376, 29] width 7 height 7
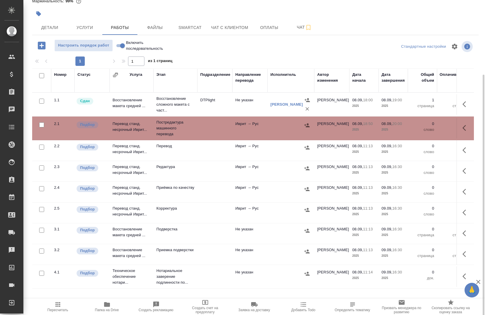
scroll to position [58, 0]
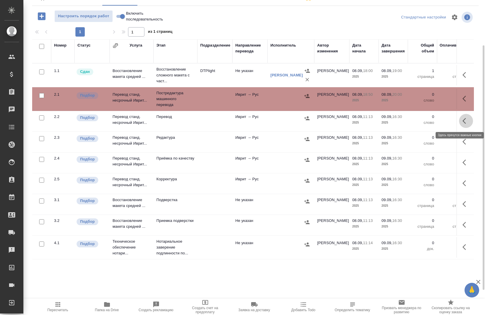
click at [468, 121] on icon "button" at bounding box center [465, 120] width 7 height 7
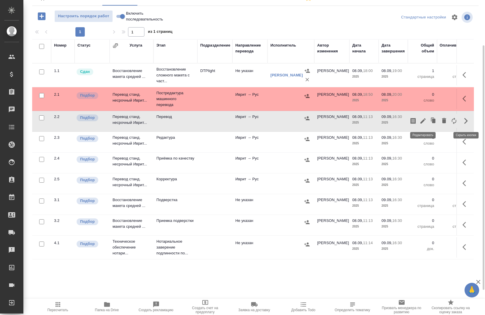
click at [424, 123] on icon "button" at bounding box center [422, 120] width 7 height 7
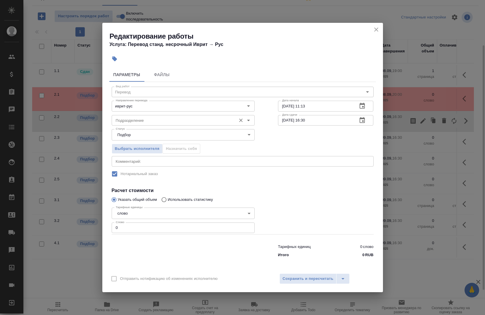
click at [147, 121] on input "Подразделение" at bounding box center [173, 120] width 120 height 7
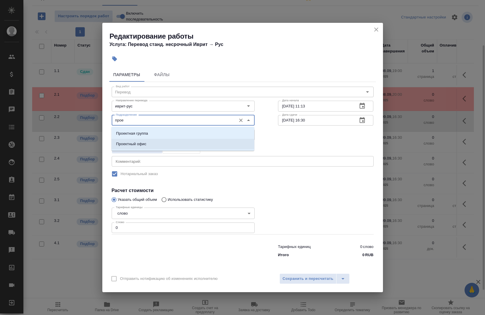
click at [181, 144] on li "Проектный офис" at bounding box center [182, 144] width 143 height 11
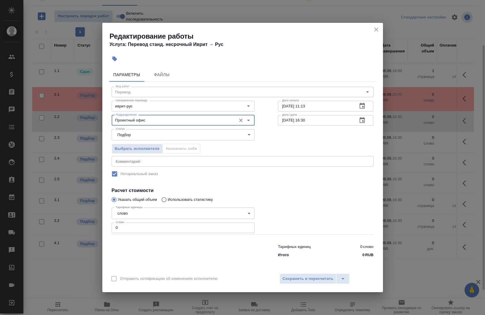
type input "Проектный офис"
click at [144, 160] on textarea at bounding box center [243, 161] width 254 height 4
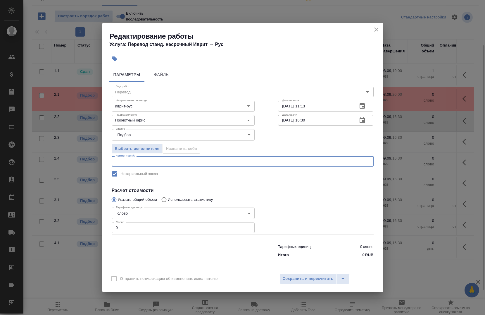
paste textarea "п"
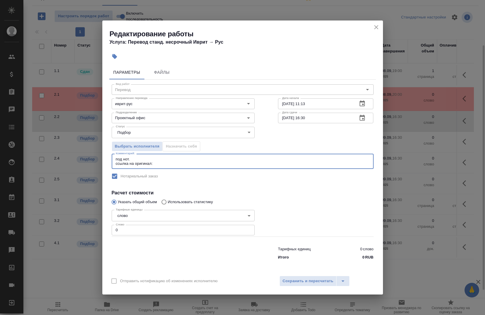
paste textarea "[URL][DOMAIN_NAME]"
type textarea "под нот. ссылка на оригинал:[URL][DOMAIN_NAME]"
click at [149, 232] on input "0" at bounding box center [183, 229] width 143 height 11
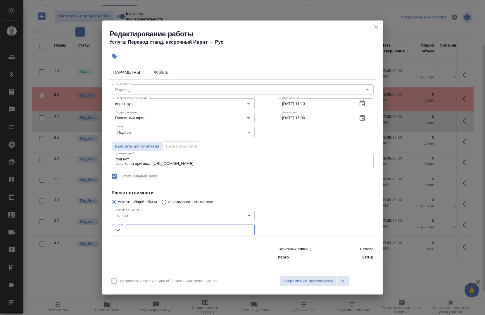
type input "62"
click at [319, 105] on input "08.09.2025 11:13" at bounding box center [315, 103] width 75 height 11
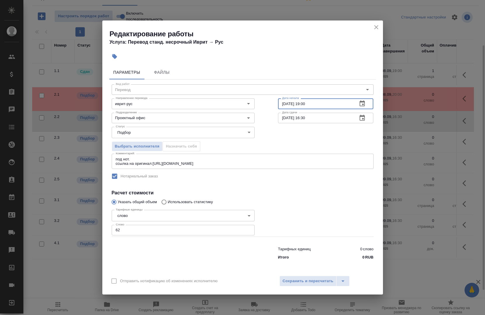
type input "08.09.2025 19:00"
click at [339, 115] on input "09.09.2025 16:30" at bounding box center [315, 118] width 75 height 11
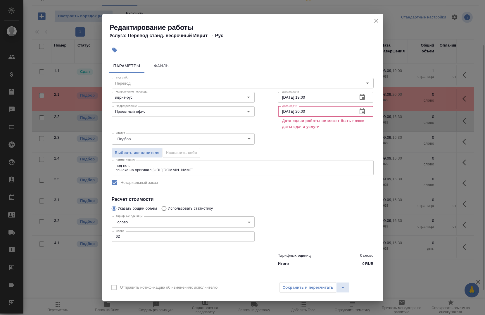
click at [286, 113] on input "09.09.2025 20:00" at bounding box center [315, 111] width 75 height 11
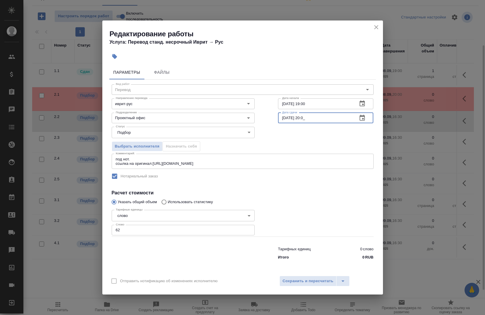
click at [315, 118] on input "08.09.2025 20:0_" at bounding box center [315, 118] width 75 height 11
type input "08.09.2025 20:00"
click at [306, 280] on span "Сохранить и пересчитать" at bounding box center [308, 280] width 51 height 7
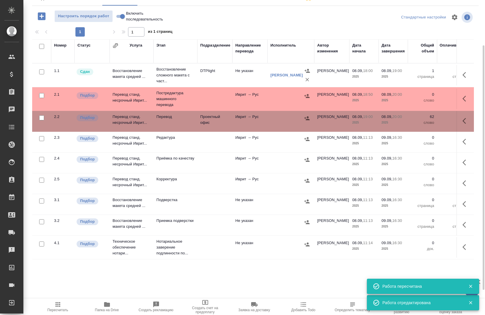
click at [467, 99] on icon "button" at bounding box center [465, 98] width 7 height 7
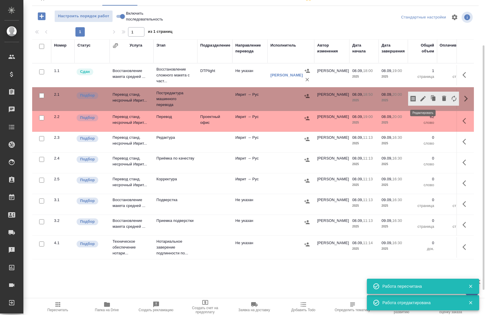
click at [421, 102] on button "button" at bounding box center [423, 98] width 10 height 14
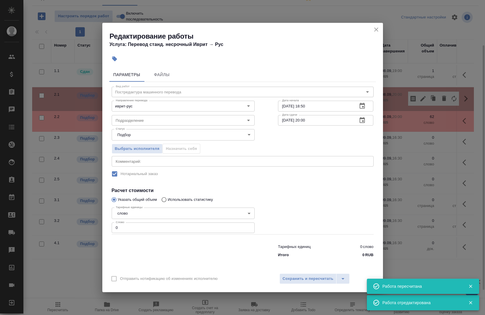
click at [376, 31] on icon "close" at bounding box center [376, 29] width 7 height 7
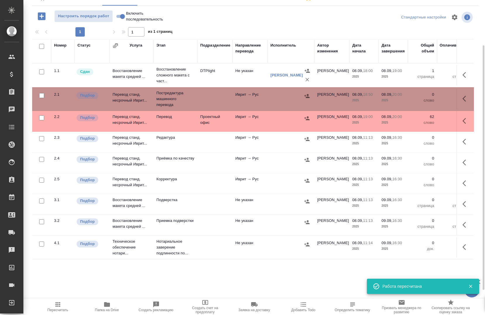
click at [41, 95] on input "checkbox" at bounding box center [41, 95] width 5 height 5
checkbox input "true"
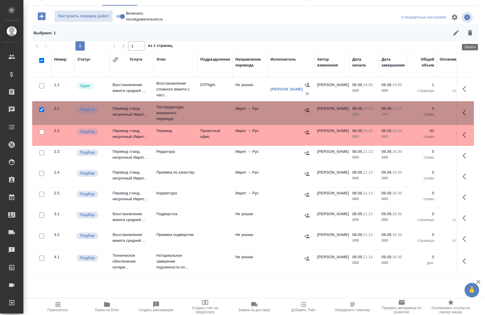
drag, startPoint x: 474, startPoint y: 33, endPoint x: 450, endPoint y: 51, distance: 29.5
click at [474, 33] on button "button" at bounding box center [470, 33] width 14 height 14
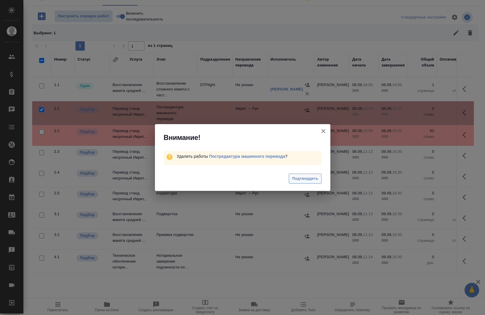
click at [307, 174] on button "Подтвердить" at bounding box center [305, 178] width 32 height 10
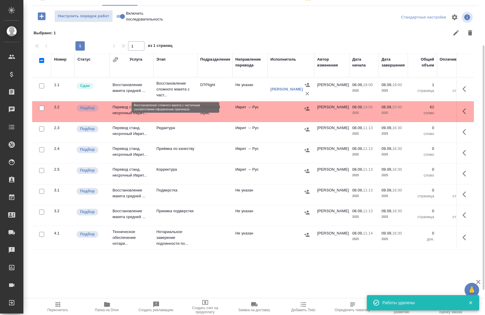
scroll to position [0, 0]
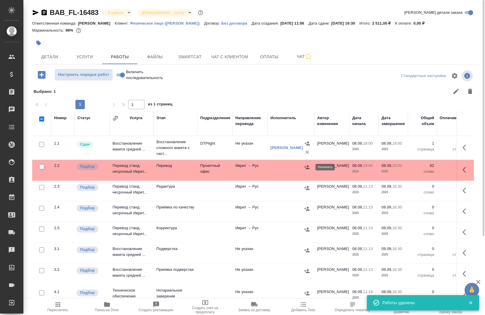
click at [310, 166] on button "button" at bounding box center [307, 167] width 9 height 9
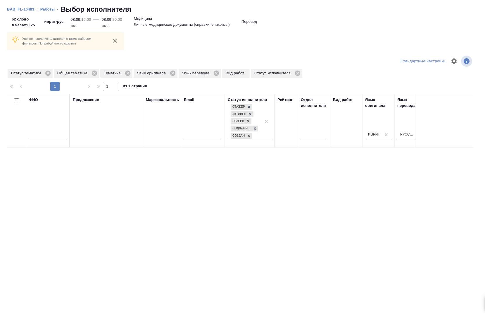
click at [51, 129] on div "ФИО" at bounding box center [47, 120] width 37 height 47
click at [49, 139] on input "text" at bounding box center [47, 136] width 37 height 7
type input "змо"
drag, startPoint x: 217, startPoint y: 72, endPoint x: 177, endPoint y: 71, distance: 39.5
click at [217, 72] on icon at bounding box center [216, 73] width 6 height 6
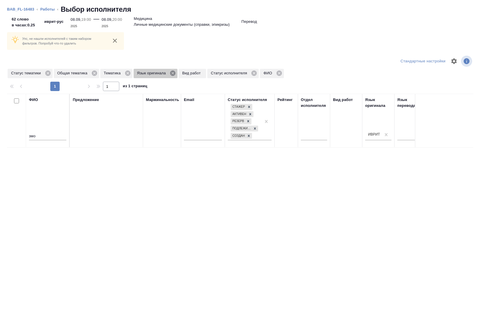
click at [172, 74] on icon at bounding box center [173, 73] width 6 height 6
click at [128, 74] on icon at bounding box center [127, 72] width 5 height 5
click at [95, 75] on icon at bounding box center [94, 72] width 5 height 5
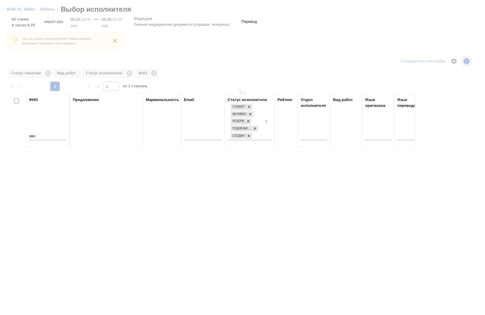
click at [51, 140] on div "ФИО змо Предложение Маржинальность Email Статус исполнителя Стажер Активен Резе…" at bounding box center [240, 186] width 466 height 184
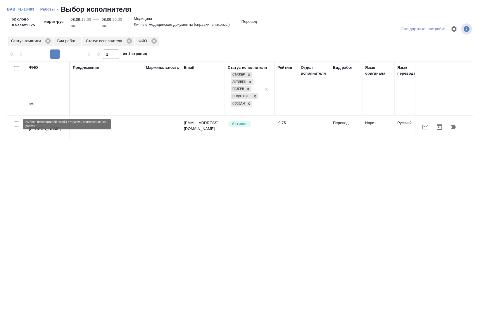
click at [14, 124] on input "checkbox" at bounding box center [16, 123] width 5 height 5
checkbox input "true"
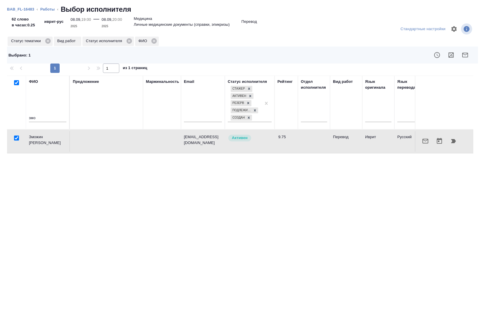
click at [465, 56] on icon "button" at bounding box center [465, 54] width 7 height 7
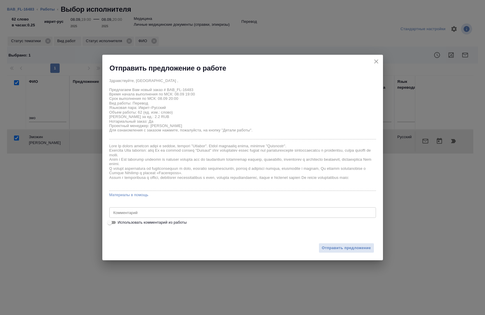
click at [128, 223] on span "Использовать комментарий из работы" at bounding box center [152, 222] width 69 height 6
click at [120, 223] on input "Использовать комментарий из работы" at bounding box center [109, 222] width 21 height 7
checkbox input "true"
type textarea "под нот. ссылка на оригинал:https://drive.awatera.com/s/BTRrjDZ8bBeq9H9"
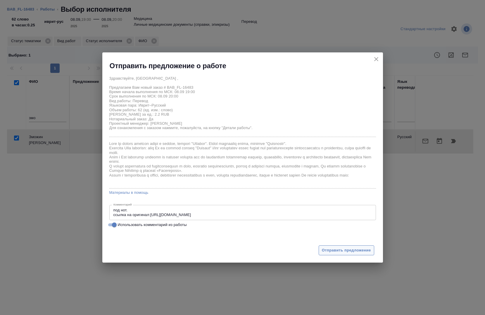
click at [346, 247] on span "Отправить предложение" at bounding box center [346, 250] width 49 height 7
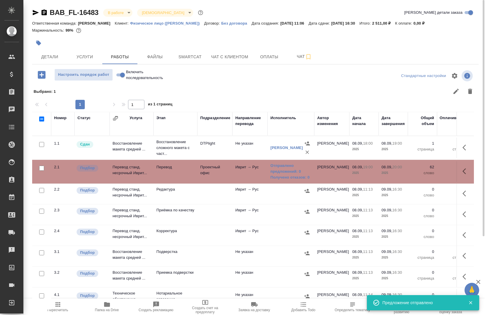
click at [470, 170] on button "button" at bounding box center [466, 171] width 14 height 14
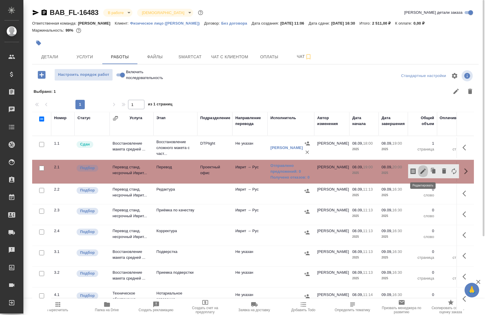
click at [423, 170] on icon "button" at bounding box center [422, 170] width 7 height 7
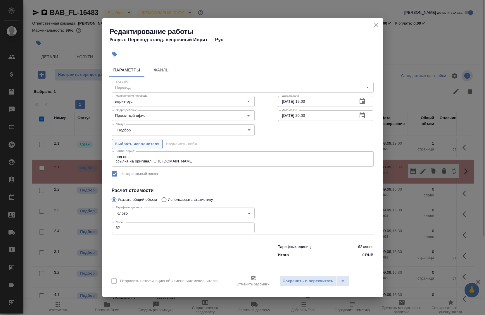
click at [136, 144] on span "Выбрать исполнителя" at bounding box center [137, 144] width 45 height 7
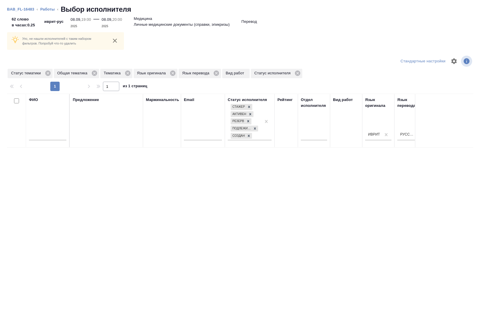
click at [37, 129] on div "ФИО" at bounding box center [47, 120] width 37 height 47
click at [39, 139] on input "text" at bounding box center [47, 136] width 37 height 7
click at [216, 74] on icon at bounding box center [216, 73] width 6 height 6
click at [174, 73] on icon at bounding box center [172, 72] width 5 height 5
click at [128, 74] on icon at bounding box center [128, 73] width 6 height 6
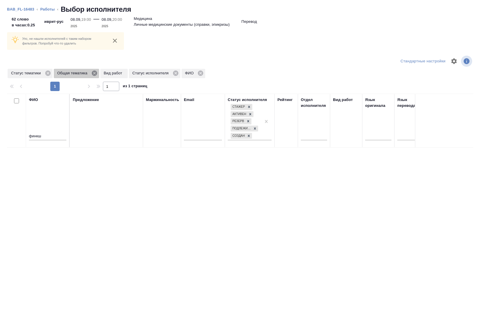
click at [96, 74] on icon at bounding box center [94, 72] width 5 height 5
click at [62, 136] on input "финкш" at bounding box center [47, 136] width 37 height 7
type input "ф"
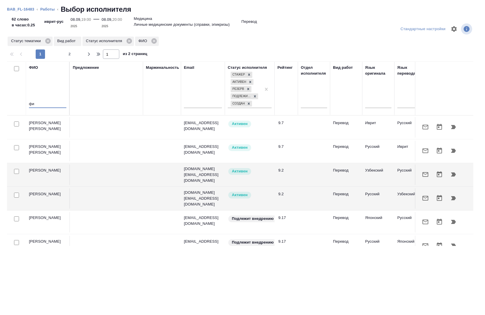
type input "фи"
click at [18, 123] on input "checkbox" at bounding box center [16, 123] width 5 height 5
checkbox input "true"
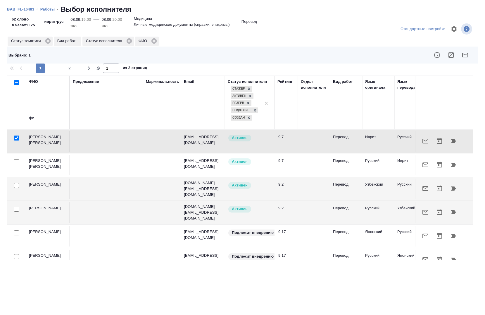
click at [468, 57] on button "button" at bounding box center [465, 55] width 14 height 14
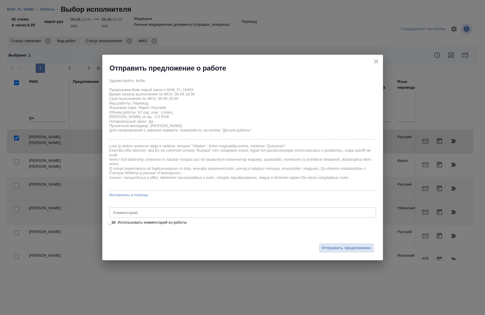
click at [112, 223] on input "Использовать комментарий из работы" at bounding box center [109, 222] width 21 height 7
checkbox input "true"
type textarea "под нот. ссылка на оригинал:[URL][DOMAIN_NAME]"
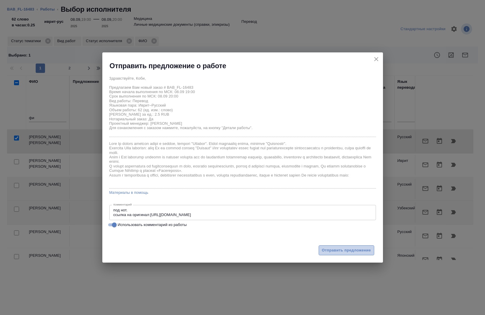
click at [337, 251] on span "Отправить предложение" at bounding box center [346, 250] width 49 height 7
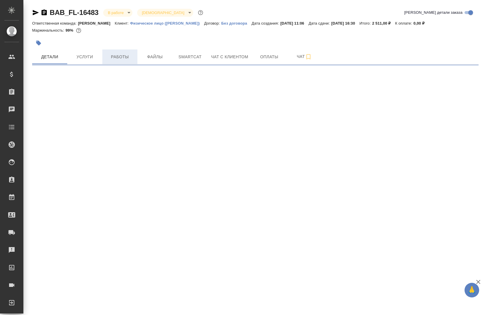
click at [129, 57] on span "Работы" at bounding box center [120, 56] width 28 height 7
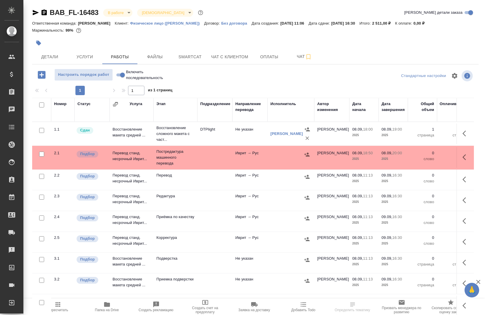
click at [99, 306] on span "Папка на Drive" at bounding box center [107, 305] width 42 height 11
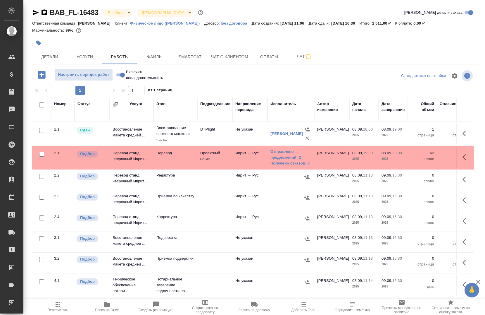
click at [42, 217] on input "checkbox" at bounding box center [41, 217] width 5 height 5
checkbox input "true"
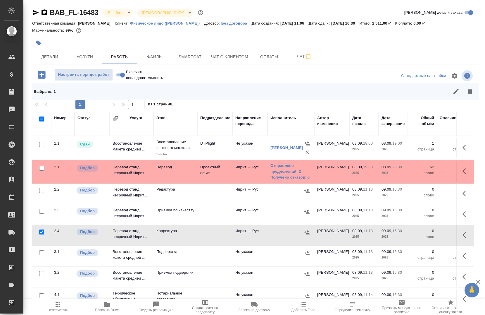
click at [44, 191] on input "checkbox" at bounding box center [41, 190] width 5 height 5
checkbox input "true"
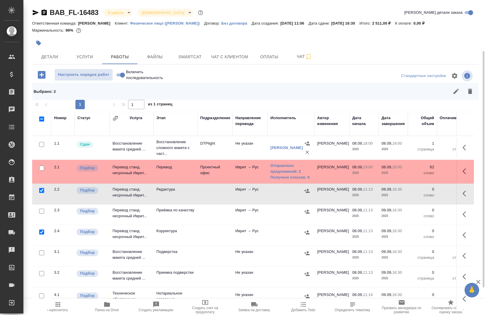
scroll to position [29, 0]
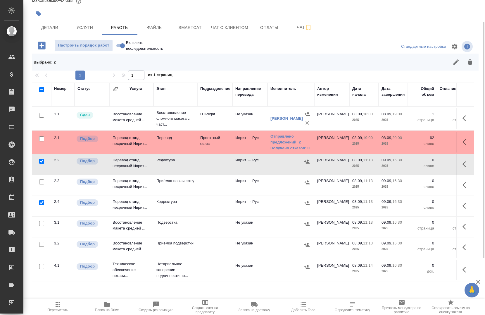
click at [42, 245] on input "checkbox" at bounding box center [41, 243] width 5 height 5
checkbox input "true"
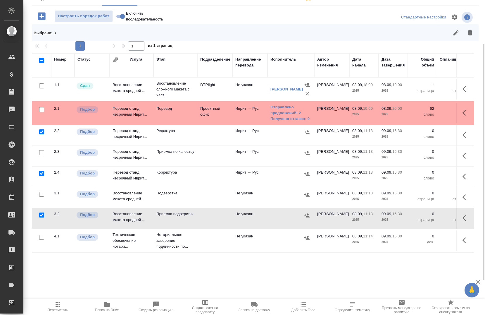
scroll to position [0, 0]
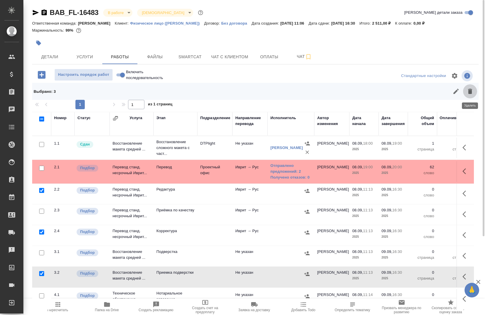
click at [469, 93] on icon "button" at bounding box center [470, 91] width 4 height 5
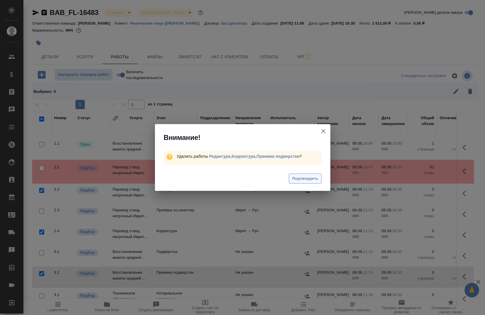
click at [295, 178] on span "Подтвердить" at bounding box center [305, 178] width 26 height 7
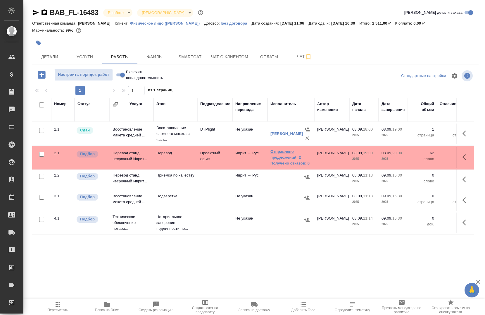
click at [285, 159] on link "Отправлено предложений: 2" at bounding box center [290, 154] width 41 height 12
click at [462, 160] on icon "button" at bounding box center [465, 156] width 7 height 7
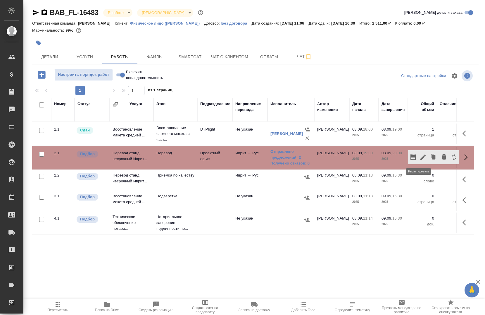
click at [421, 160] on icon "button" at bounding box center [422, 156] width 7 height 7
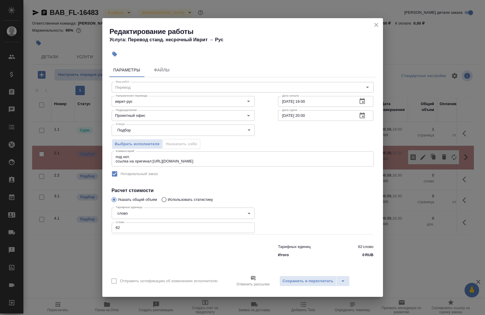
drag, startPoint x: 326, startPoint y: 118, endPoint x: 322, endPoint y: 118, distance: 3.3
click at [326, 119] on input "08.09.2025 20:00" at bounding box center [315, 115] width 75 height 11
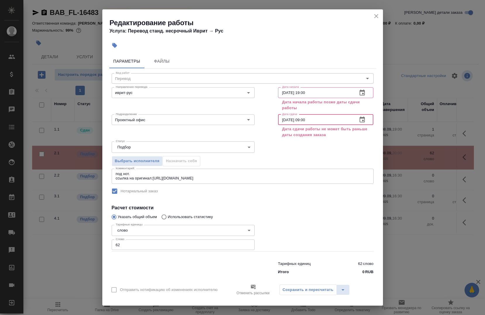
click at [285, 121] on input "08.09.2025 09:00" at bounding box center [315, 119] width 75 height 11
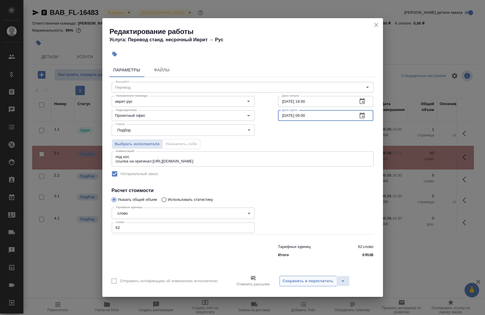
type input "[DATE] 09:00"
click at [317, 277] on button "Сохранить и пересчитать" at bounding box center [307, 280] width 57 height 11
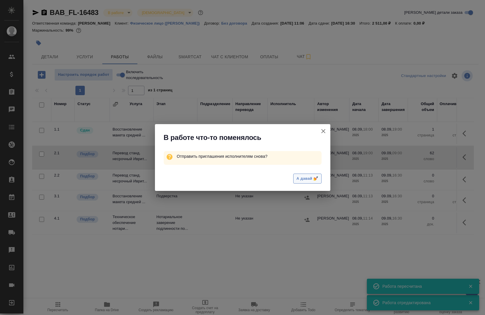
click at [308, 182] on button "А давай 💅" at bounding box center [307, 178] width 28 height 10
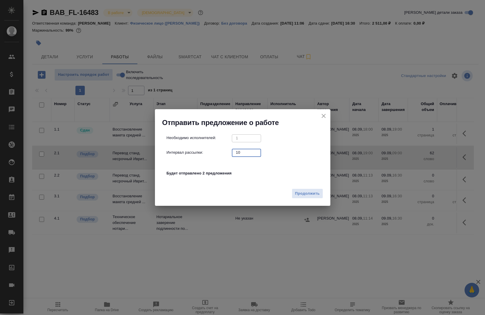
click at [250, 152] on input "10" at bounding box center [246, 151] width 29 height 7
type input "0"
click at [312, 199] on div "Продолжить" at bounding box center [242, 195] width 175 height 20
click at [316, 196] on button "Продолжить" at bounding box center [307, 193] width 31 height 10
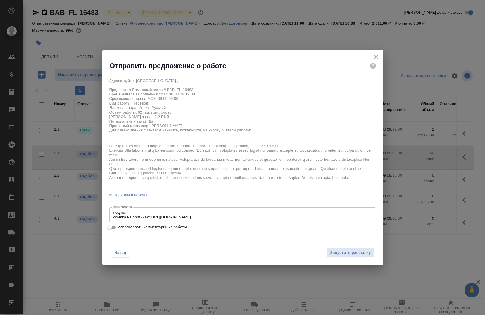
click at [179, 229] on label "Использовать комментарий из работы" at bounding box center [238, 226] width 265 height 7
click at [120, 229] on input "Использовать комментарий из работы" at bounding box center [109, 226] width 21 height 7
checkbox input "true"
type textarea "под нот. ссылка на оригинал:https://drive.awatera.com/s/BTRrjDZ8bBeq9H9 под нот…"
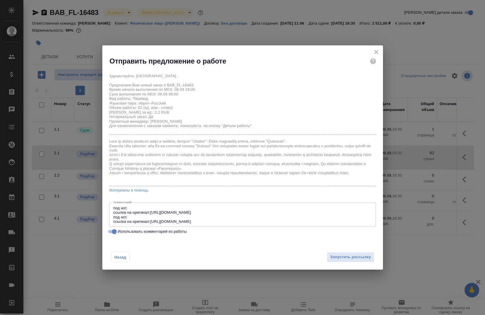
click at [158, 232] on span "Использовать комментарий из работы" at bounding box center [152, 231] width 69 height 6
click at [125, 232] on input "Использовать комментарий из работы" at bounding box center [114, 231] width 21 height 7
checkbox input "false"
type textarea "под нот. ссылка на оригинал:[URL][DOMAIN_NAME]"
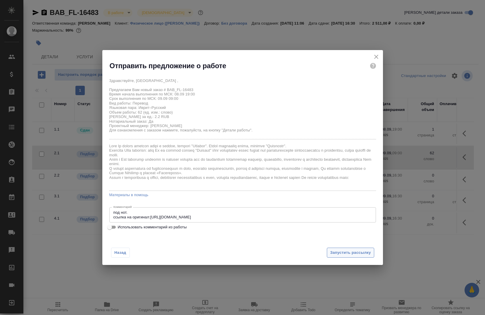
click at [347, 255] on span "Запустить рассылку" at bounding box center [350, 252] width 41 height 7
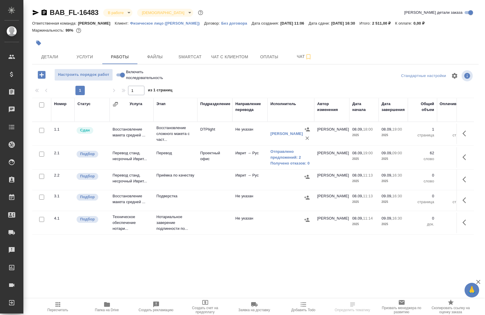
click at [462, 155] on icon "button" at bounding box center [465, 156] width 7 height 7
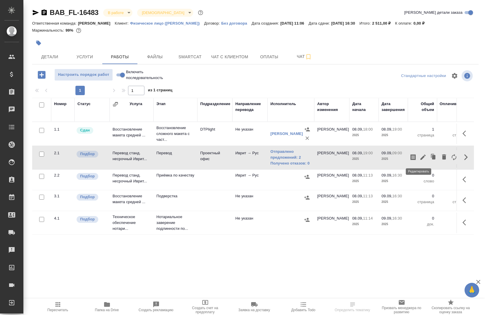
click at [419, 155] on icon "button" at bounding box center [422, 156] width 7 height 7
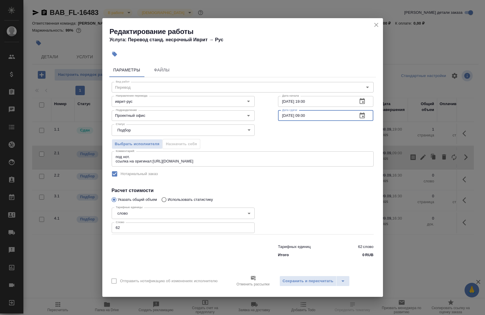
click at [313, 113] on input "[DATE] 09:00" at bounding box center [315, 115] width 75 height 11
type input "[DATE] 13:00"
click at [301, 278] on span "Сохранить и пересчитать" at bounding box center [308, 280] width 51 height 7
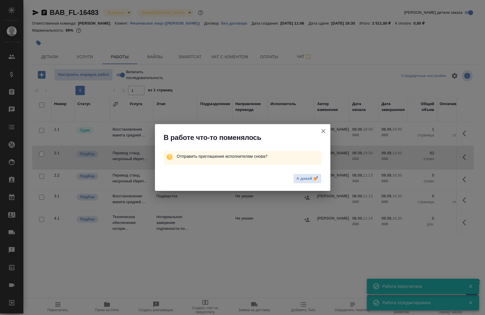
click at [321, 128] on icon "button" at bounding box center [323, 130] width 7 height 7
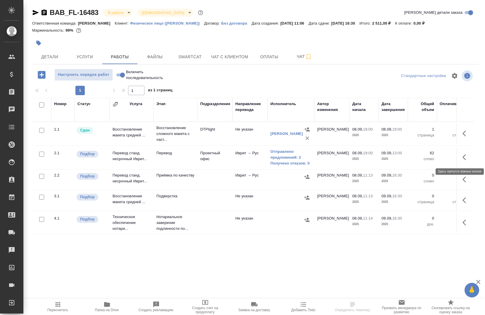
click at [470, 155] on button "button" at bounding box center [466, 157] width 14 height 14
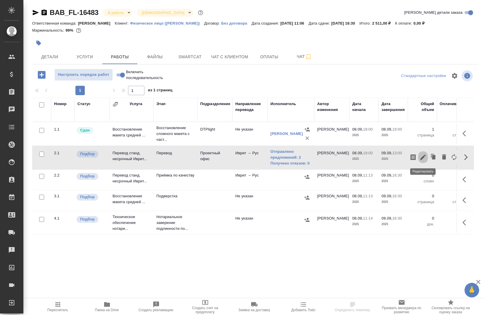
click at [422, 155] on icon "button" at bounding box center [422, 156] width 7 height 7
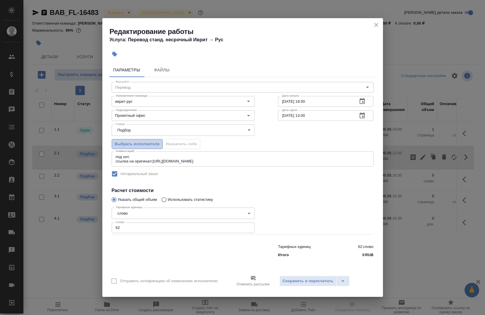
click at [144, 146] on span "Выбрать исполнителя" at bounding box center [137, 144] width 45 height 7
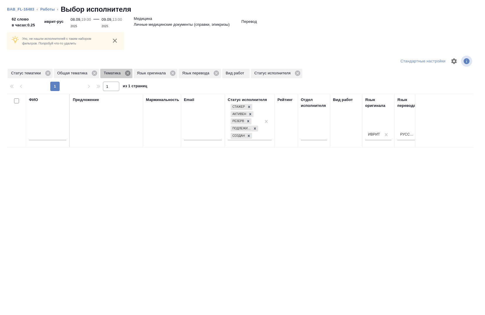
click at [126, 74] on icon at bounding box center [127, 72] width 5 height 5
click at [95, 72] on icon at bounding box center [94, 72] width 5 height 5
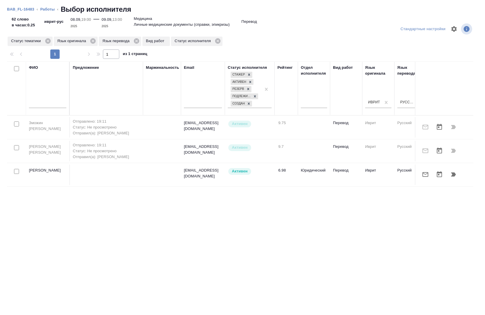
click at [15, 170] on input "checkbox" at bounding box center [16, 171] width 5 height 5
checkbox input "true"
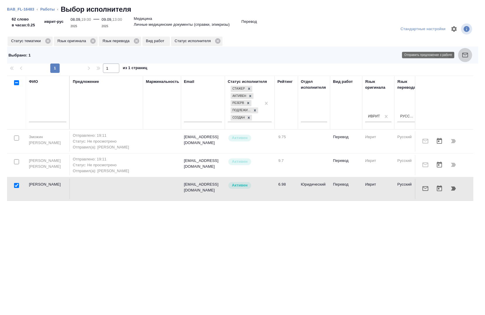
click at [469, 54] on button "button" at bounding box center [465, 55] width 14 height 14
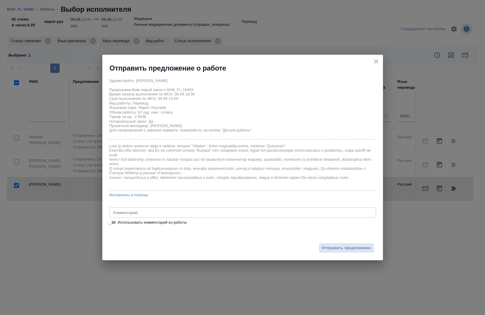
click at [149, 221] on span "Использовать комментарий из работы" at bounding box center [152, 222] width 69 height 6
click at [120, 221] on input "Использовать комментарий из работы" at bounding box center [109, 222] width 21 height 7
checkbox input "true"
type textarea "под нот. ссылка на оригинал:https://drive.awatera.com/s/BTRrjDZ8bBeq9H9"
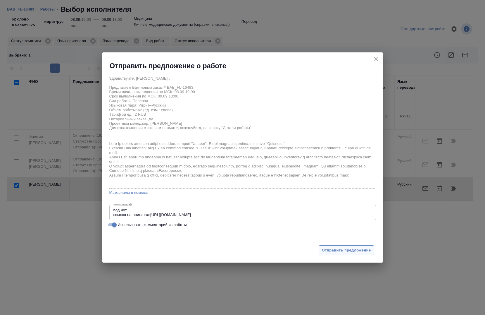
click at [335, 247] on span "Отправить предложение" at bounding box center [346, 250] width 49 height 7
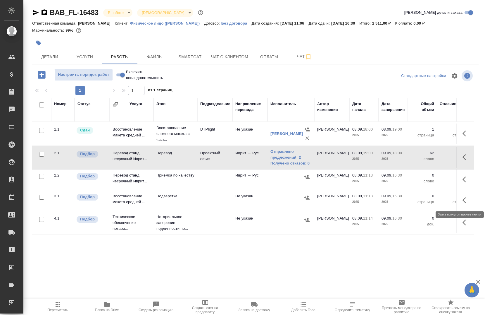
click at [463, 203] on icon "button" at bounding box center [465, 199] width 7 height 7
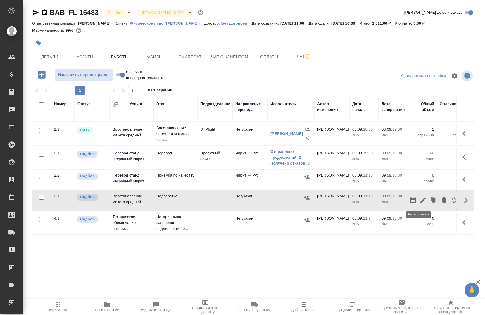
click at [421, 201] on icon "button" at bounding box center [422, 199] width 7 height 7
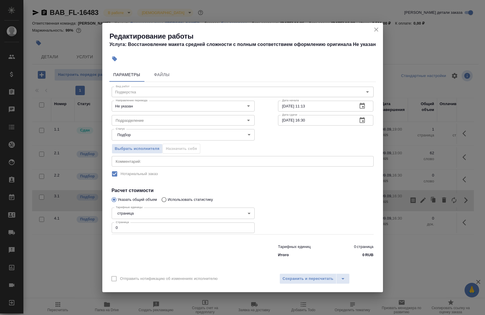
click at [376, 31] on icon "close" at bounding box center [376, 29] width 7 height 7
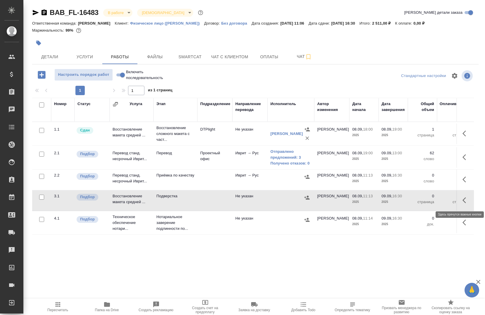
click at [459, 201] on button "button" at bounding box center [466, 200] width 14 height 14
click at [420, 200] on icon "button" at bounding box center [422, 199] width 7 height 7
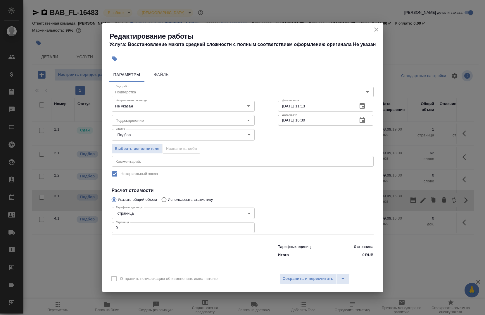
click at [145, 225] on input "0" at bounding box center [183, 227] width 143 height 11
type input "3"
type input "1"
click at [325, 103] on input "08.09.2025 11:13" at bounding box center [315, 106] width 75 height 11
type input "09.09.2025 13:00"
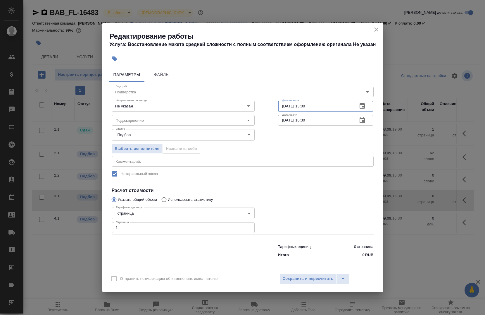
click at [317, 120] on input "09.09.2025 16:30" at bounding box center [315, 120] width 75 height 11
type input "09.09.2025 14:00"
click at [148, 122] on input "Подразделение" at bounding box center [173, 120] width 120 height 7
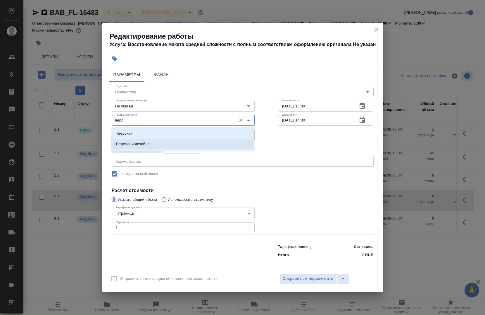
click at [155, 144] on li "Верстки и дизайна" at bounding box center [182, 144] width 143 height 11
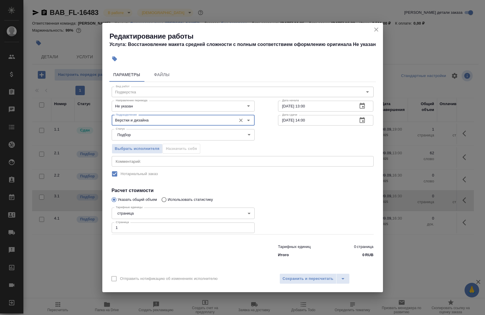
type input "Верстки и дизайна"
click at [143, 157] on div "x Комментарий:" at bounding box center [243, 161] width 262 height 11
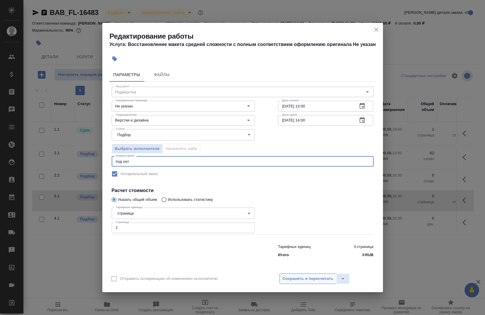
type textarea "под нот"
click at [310, 279] on span "Сохранить и пересчитать" at bounding box center [308, 278] width 51 height 7
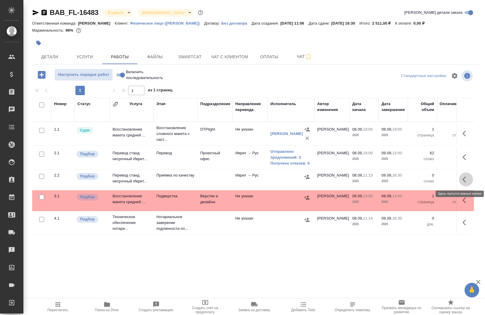
click at [462, 181] on icon "button" at bounding box center [464, 179] width 4 height 6
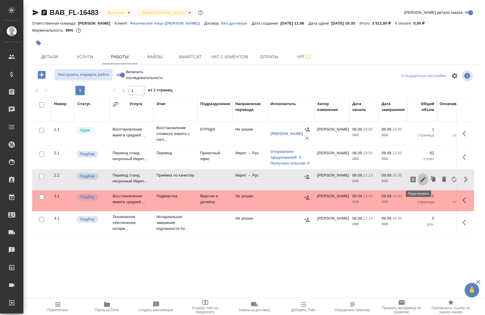
click at [419, 178] on icon "button" at bounding box center [422, 179] width 7 height 7
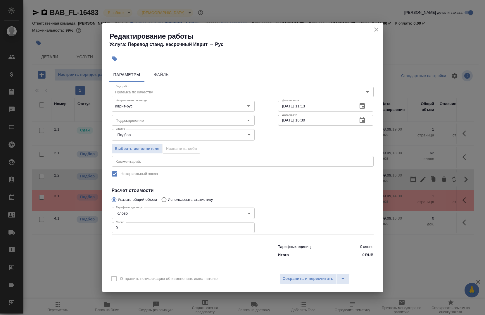
click at [314, 103] on input "08.09.2025 11:13" at bounding box center [315, 106] width 75 height 11
click at [286, 107] on input "08.09.2025 14:00" at bounding box center [315, 106] width 75 height 11
type input "09.09.2025 14:00"
click at [315, 122] on input "09.09.2025 16:30" at bounding box center [315, 120] width 75 height 11
click at [154, 123] on div "Подразделение" at bounding box center [183, 120] width 143 height 11
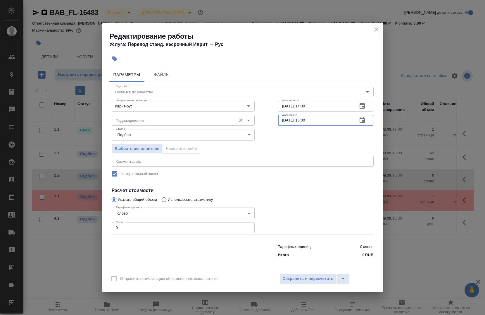
type input "09.09.2025 15:00"
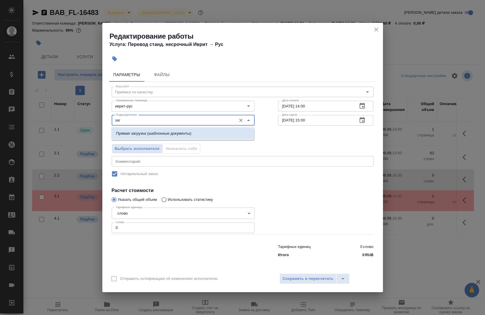
click at [146, 124] on div "заг Подразделение" at bounding box center [183, 120] width 143 height 11
click at [133, 134] on p "Прямая загрузка (шаблонные документы)" at bounding box center [153, 133] width 75 height 6
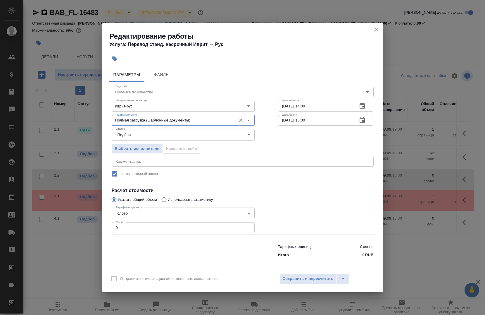
type input "Прямая загрузка (шаблонные документы)"
click at [126, 159] on textarea at bounding box center [243, 161] width 254 height 4
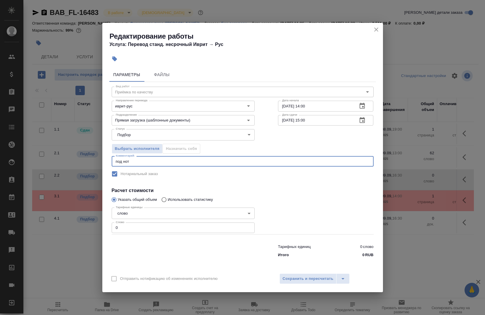
type textarea "под нот"
click at [143, 228] on input "0" at bounding box center [183, 227] width 143 height 11
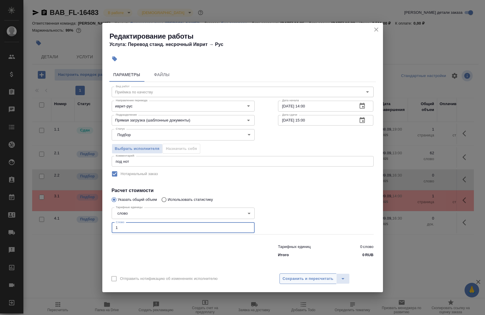
type input "1"
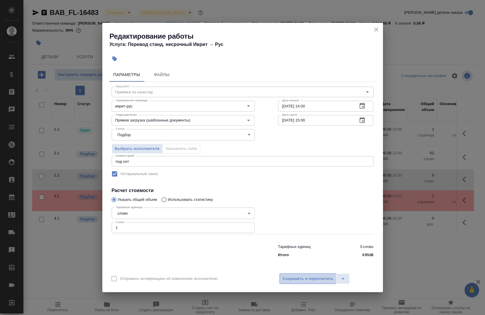
click at [312, 276] on span "Сохранить и пересчитать" at bounding box center [308, 278] width 51 height 7
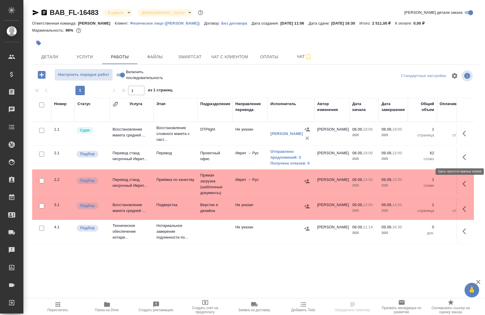
click at [464, 157] on icon "button" at bounding box center [465, 156] width 7 height 7
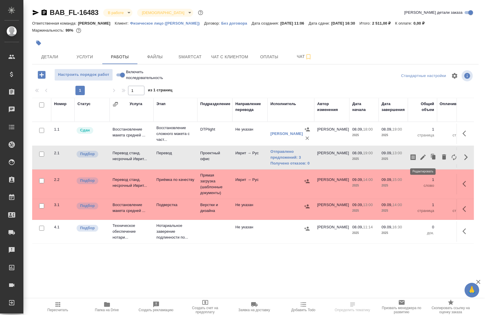
click at [425, 160] on icon "button" at bounding box center [422, 156] width 7 height 7
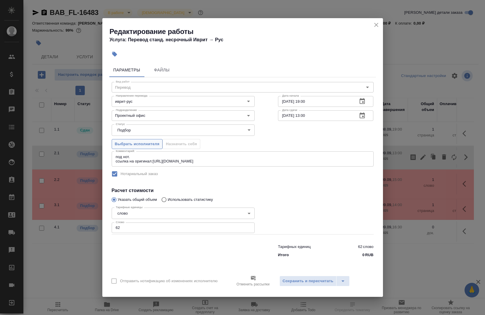
click at [139, 144] on span "Выбрать исполнителя" at bounding box center [137, 144] width 45 height 7
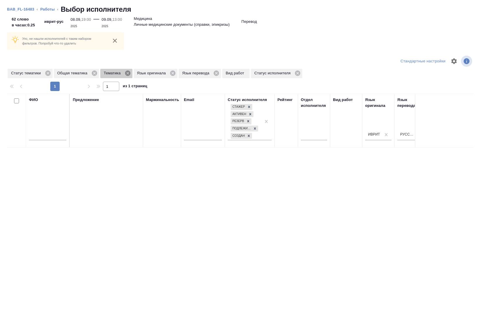
click at [128, 74] on icon at bounding box center [127, 72] width 5 height 5
click at [94, 74] on icon at bounding box center [94, 73] width 6 height 6
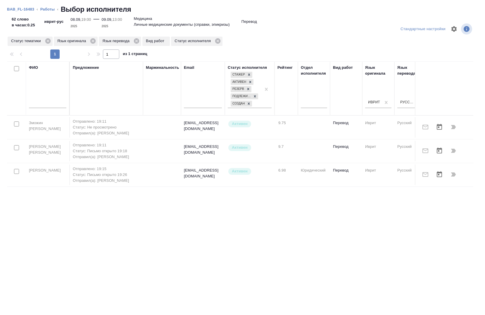
click at [457, 173] on div at bounding box center [444, 174] width 52 height 14
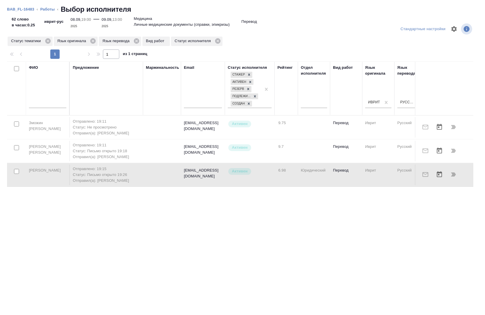
click at [453, 175] on div at bounding box center [444, 174] width 52 height 14
drag, startPoint x: 15, startPoint y: 171, endPoint x: 114, endPoint y: 214, distance: 108.7
click at [15, 171] on input "checkbox" at bounding box center [16, 171] width 5 height 5
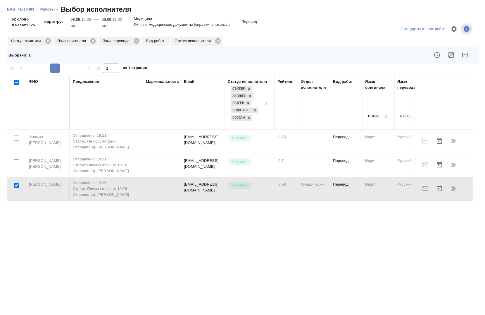
click at [455, 189] on div at bounding box center [444, 188] width 52 height 14
click at [452, 188] on div at bounding box center [444, 188] width 52 height 14
click at [16, 184] on input "checkbox" at bounding box center [16, 185] width 5 height 5
checkbox input "false"
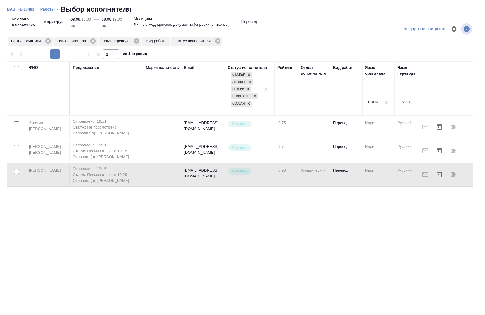
click at [14, 9] on link "BAB_FL-16483" at bounding box center [20, 9] width 27 height 4
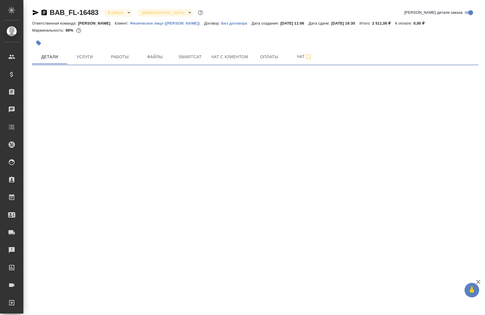
select select "RU"
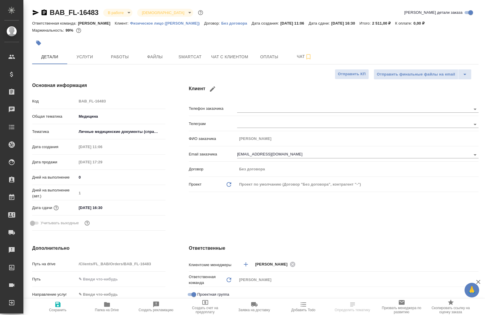
type textarea "x"
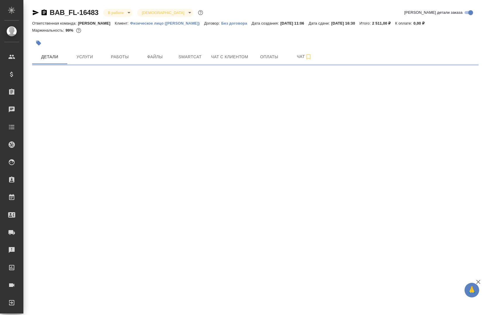
select select "RU"
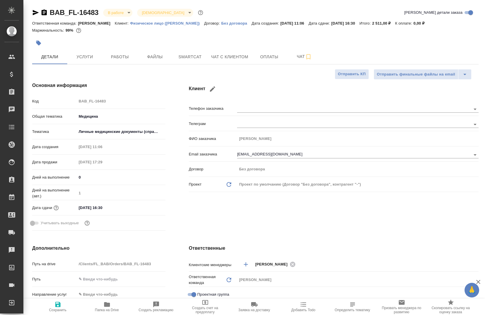
type textarea "x"
click at [119, 51] on button "Работы" at bounding box center [119, 56] width 35 height 15
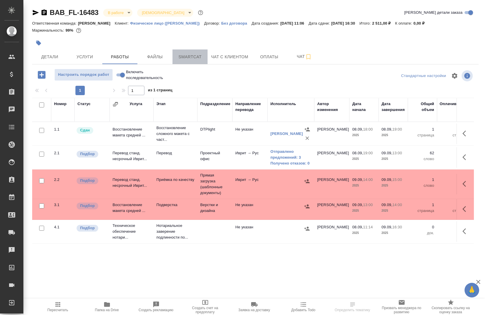
click at [181, 57] on span "Smartcat" at bounding box center [190, 56] width 28 height 7
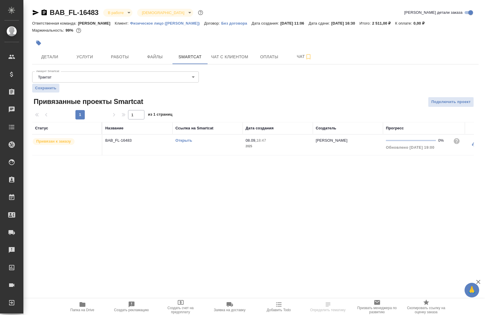
click at [187, 140] on link "Открыть" at bounding box center [183, 140] width 17 height 4
click at [128, 64] on div "BAB_FL-16483 В работе inProgress Святая троица holyTrinity Кратко детали заказа…" at bounding box center [255, 85] width 453 height 170
click at [119, 58] on span "Работы" at bounding box center [120, 56] width 28 height 7
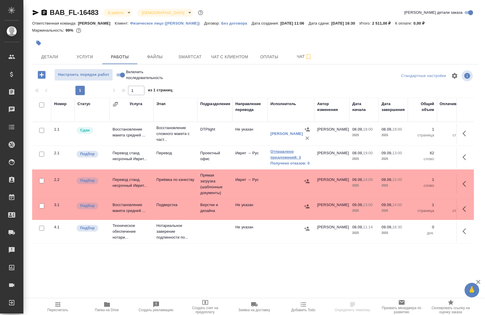
click at [291, 160] on link "Отправлено предложений: 3" at bounding box center [290, 154] width 41 height 12
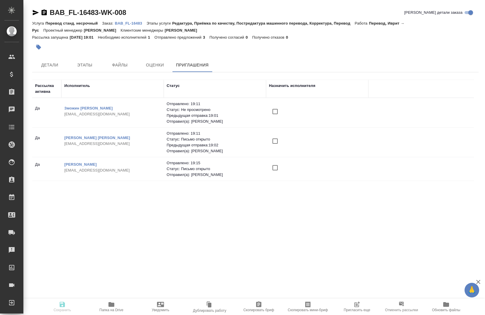
click at [277, 171] on input "checkbox" at bounding box center [275, 167] width 12 height 12
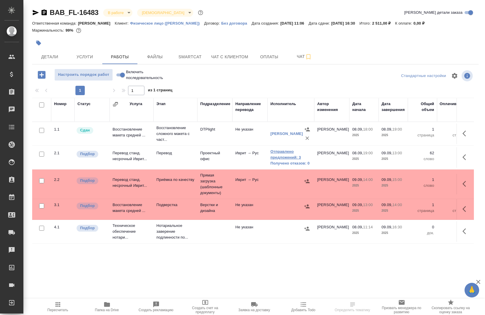
click at [289, 160] on link "Отправлено предложений: 3" at bounding box center [290, 154] width 41 height 12
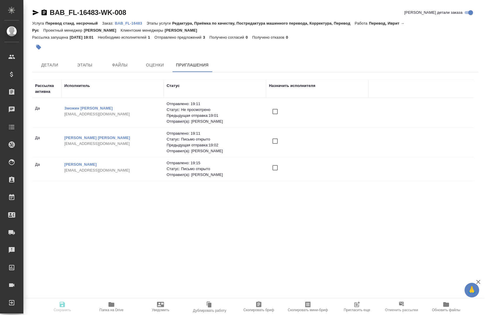
click at [273, 170] on input "checkbox" at bounding box center [275, 167] width 12 height 12
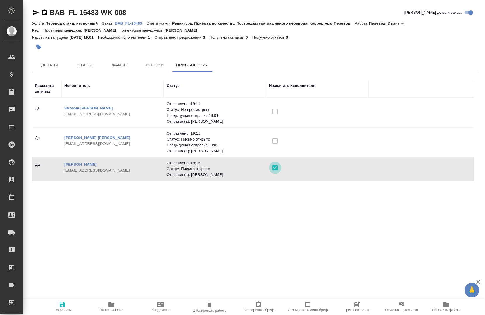
click at [273, 168] on input "checkbox" at bounding box center [275, 167] width 12 height 12
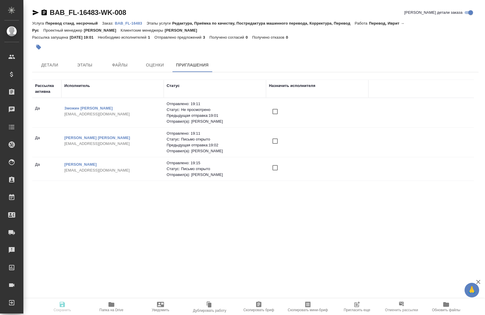
click at [274, 167] on input "checkbox" at bounding box center [275, 167] width 12 height 12
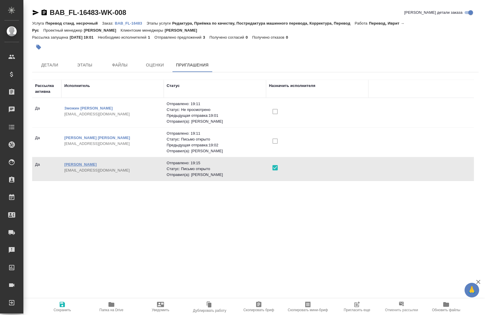
click at [78, 163] on link "[PERSON_NAME]" at bounding box center [80, 164] width 32 height 4
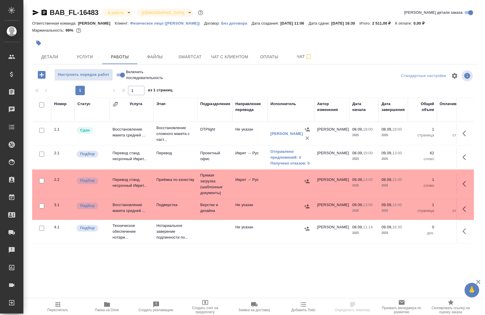
click at [464, 159] on icon "button" at bounding box center [465, 156] width 7 height 7
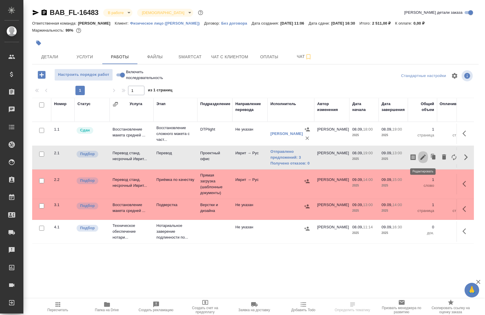
click at [424, 155] on icon "button" at bounding box center [422, 156] width 7 height 7
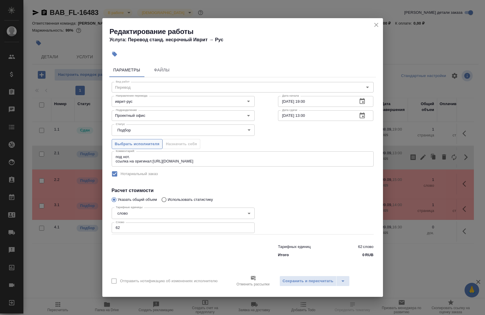
click at [133, 148] on button "Выбрать исполнителя" at bounding box center [137, 144] width 51 height 10
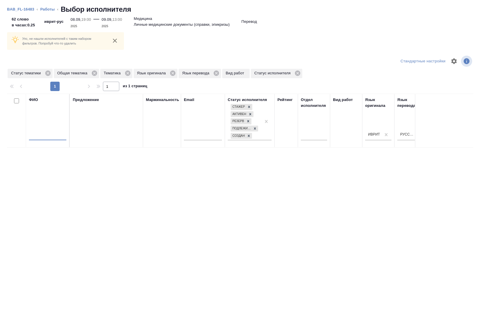
click at [56, 136] on input "text" at bounding box center [47, 136] width 37 height 7
type input "ланц"
click at [94, 75] on icon at bounding box center [94, 72] width 5 height 5
click at [81, 75] on icon at bounding box center [80, 72] width 5 height 5
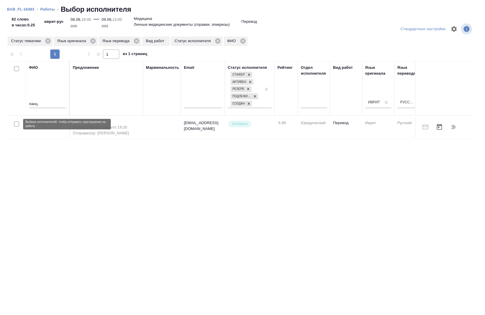
click at [19, 123] on input "checkbox" at bounding box center [16, 123] width 5 height 5
checkbox input "true"
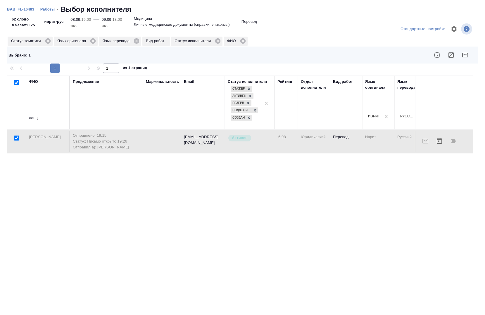
click at [453, 144] on div at bounding box center [444, 141] width 52 height 14
click at [456, 142] on div at bounding box center [444, 141] width 52 height 14
click at [454, 144] on div at bounding box center [444, 141] width 52 height 14
click at [455, 144] on div at bounding box center [444, 141] width 52 height 14
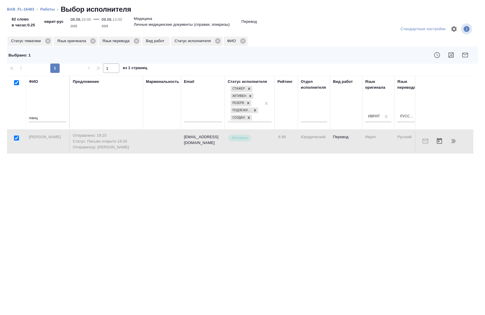
click at [455, 144] on div at bounding box center [444, 141] width 52 height 14
click at [29, 9] on link "BAB_FL-16483" at bounding box center [20, 9] width 27 height 4
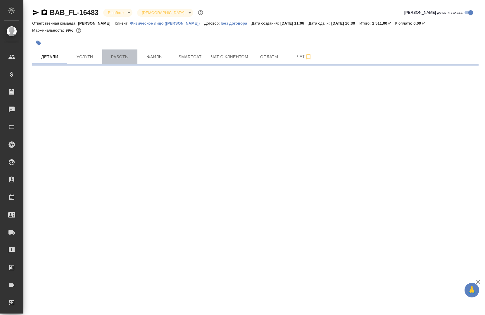
click at [122, 59] on span "Работы" at bounding box center [120, 56] width 28 height 7
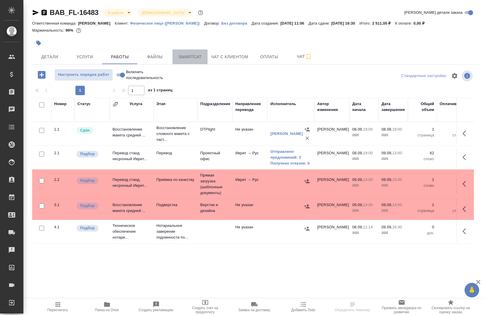
drag, startPoint x: 200, startPoint y: 60, endPoint x: 196, endPoint y: 69, distance: 9.7
click at [199, 60] on span "Smartcat" at bounding box center [190, 56] width 28 height 7
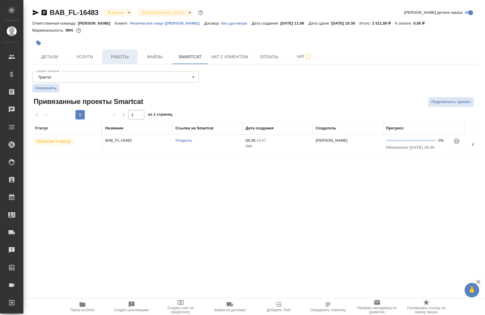
click at [113, 56] on span "Работы" at bounding box center [120, 56] width 28 height 7
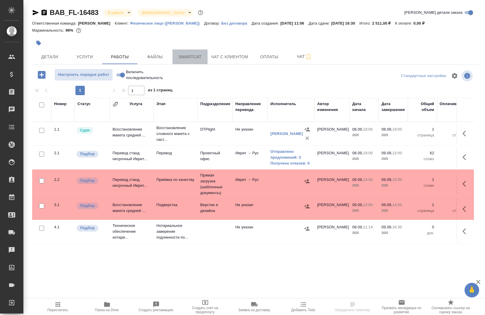
click at [199, 58] on span "Smartcat" at bounding box center [190, 56] width 28 height 7
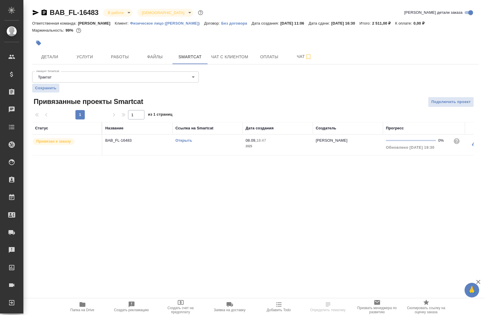
click at [182, 141] on link "Открыть" at bounding box center [183, 140] width 17 height 4
click at [126, 58] on span "Работы" at bounding box center [120, 56] width 28 height 7
